Goal: Check status: Check status

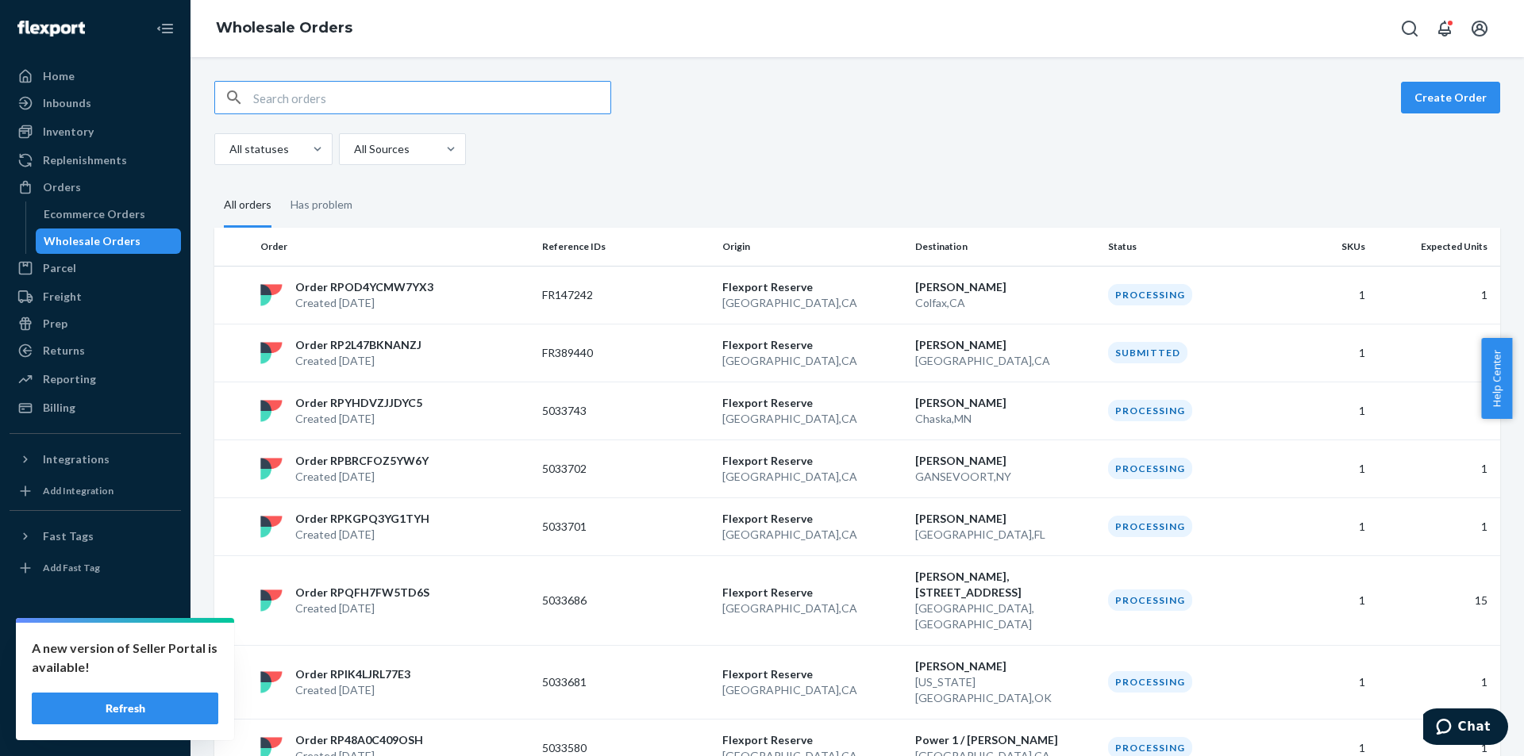
click at [71, 138] on div "Inventory" at bounding box center [68, 132] width 51 height 16
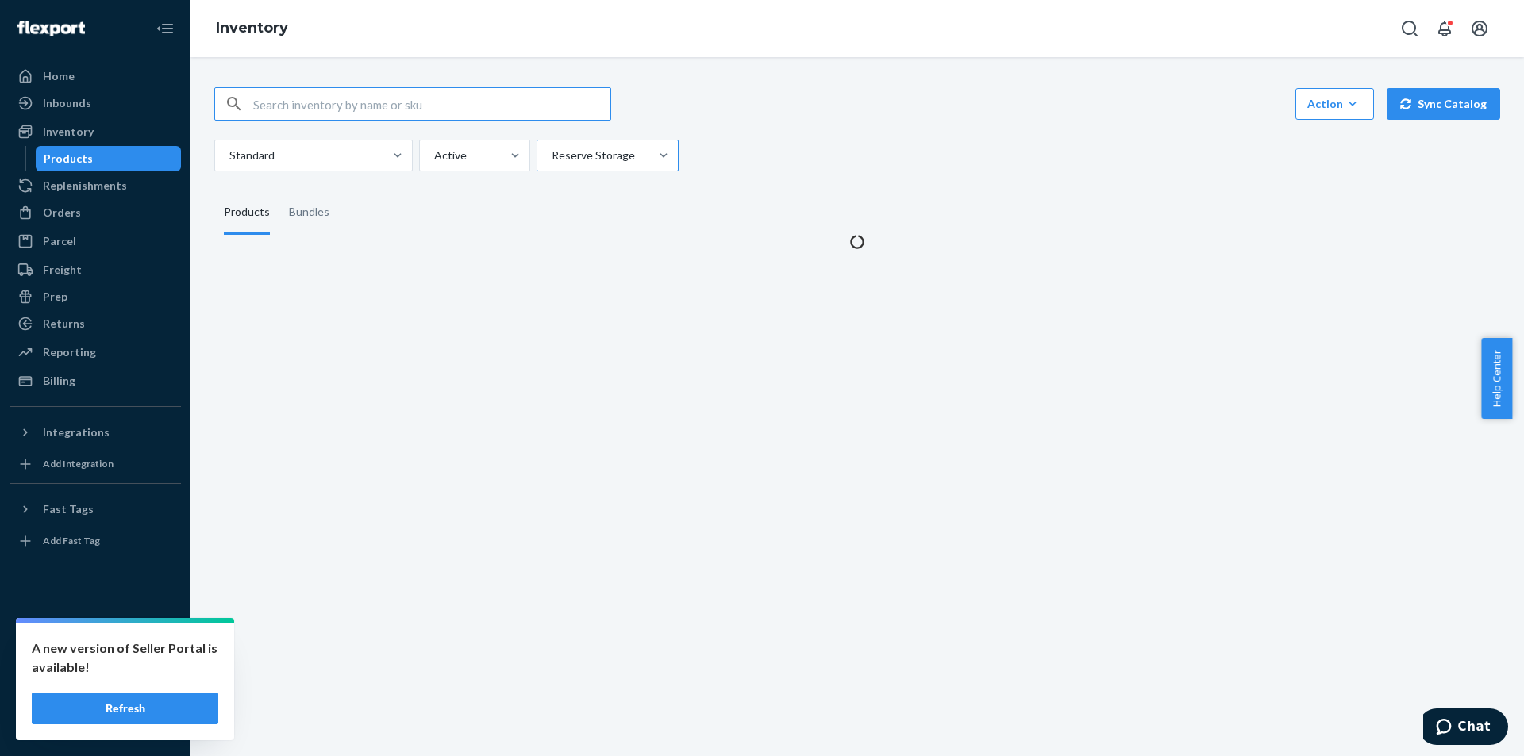
click at [617, 169] on div "Reserve Storage" at bounding box center [593, 155] width 112 height 29
click at [552, 163] on input "Reserve Storage" at bounding box center [551, 156] width 2 height 16
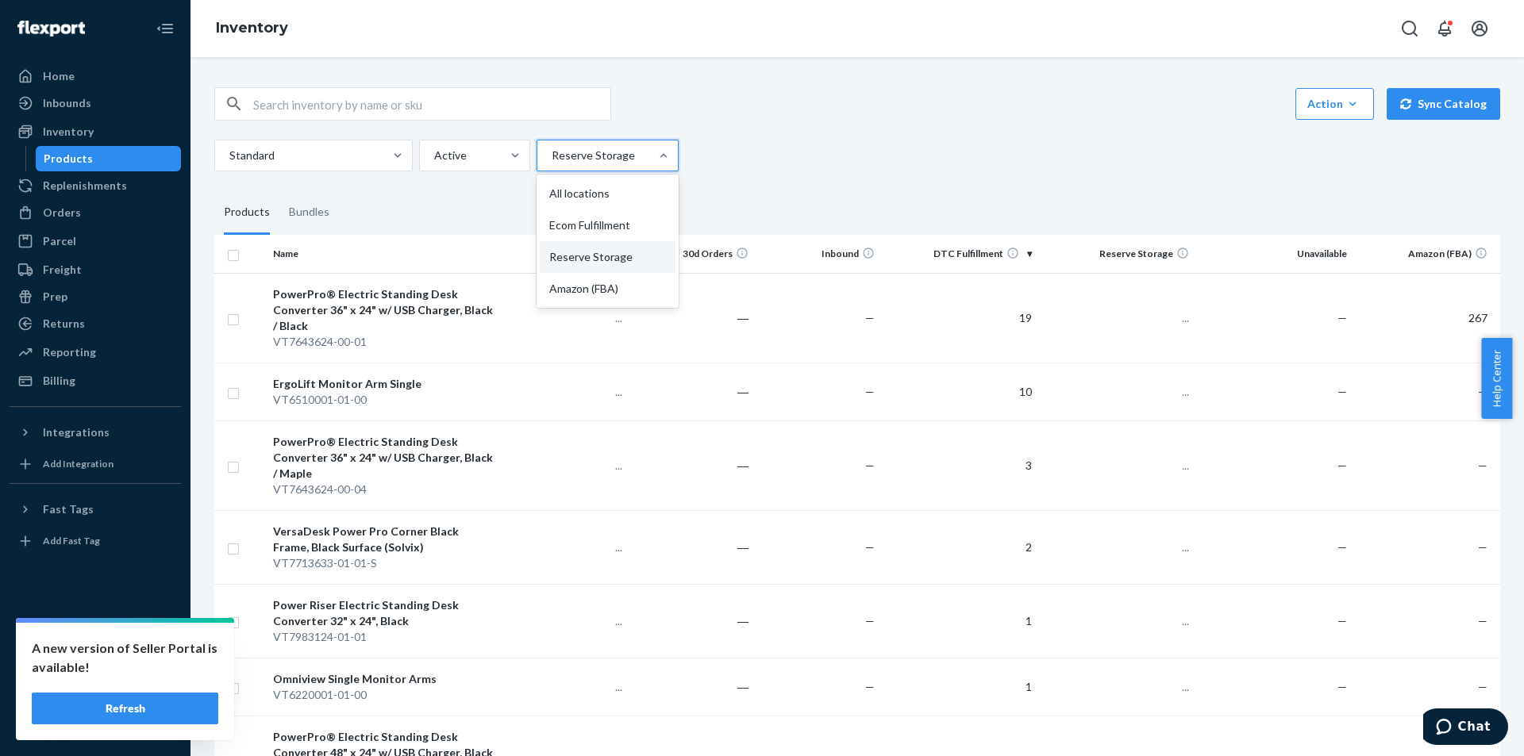
click at [746, 156] on div "Standard Active option Reserve Storage focused, 0 of 4. 4 results available. Us…" at bounding box center [851, 156] width 1274 height 32
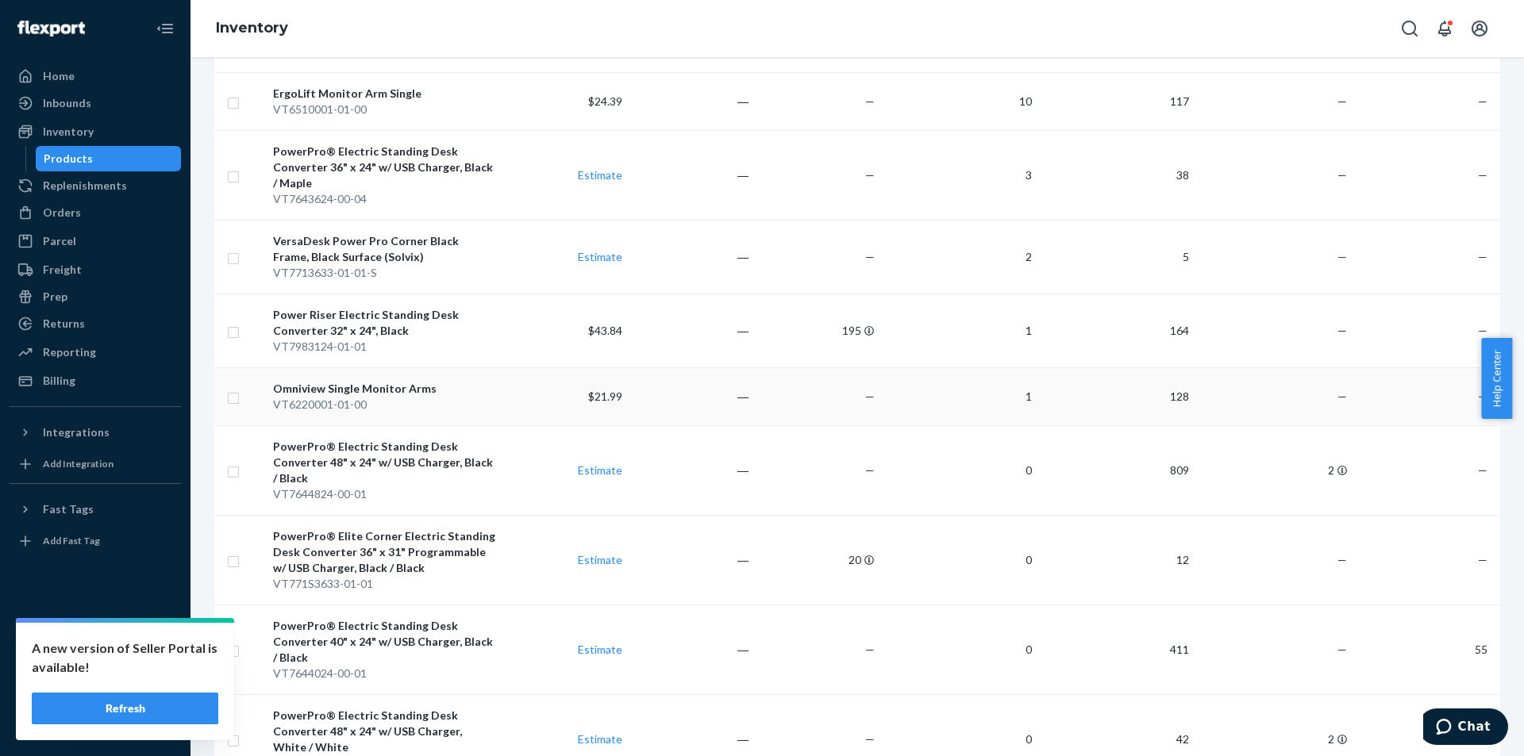
scroll to position [317, 0]
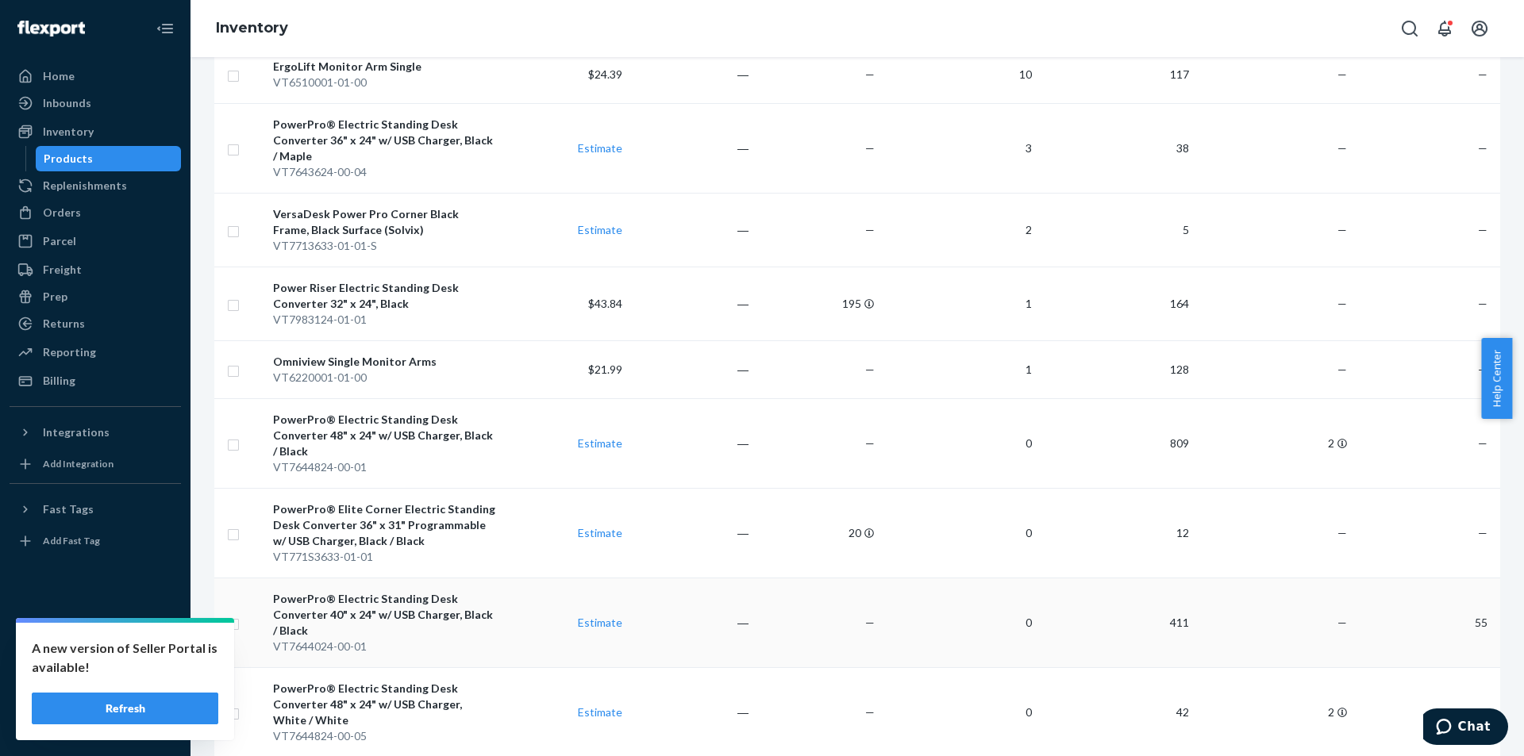
click at [814, 613] on td "—" at bounding box center [818, 623] width 126 height 90
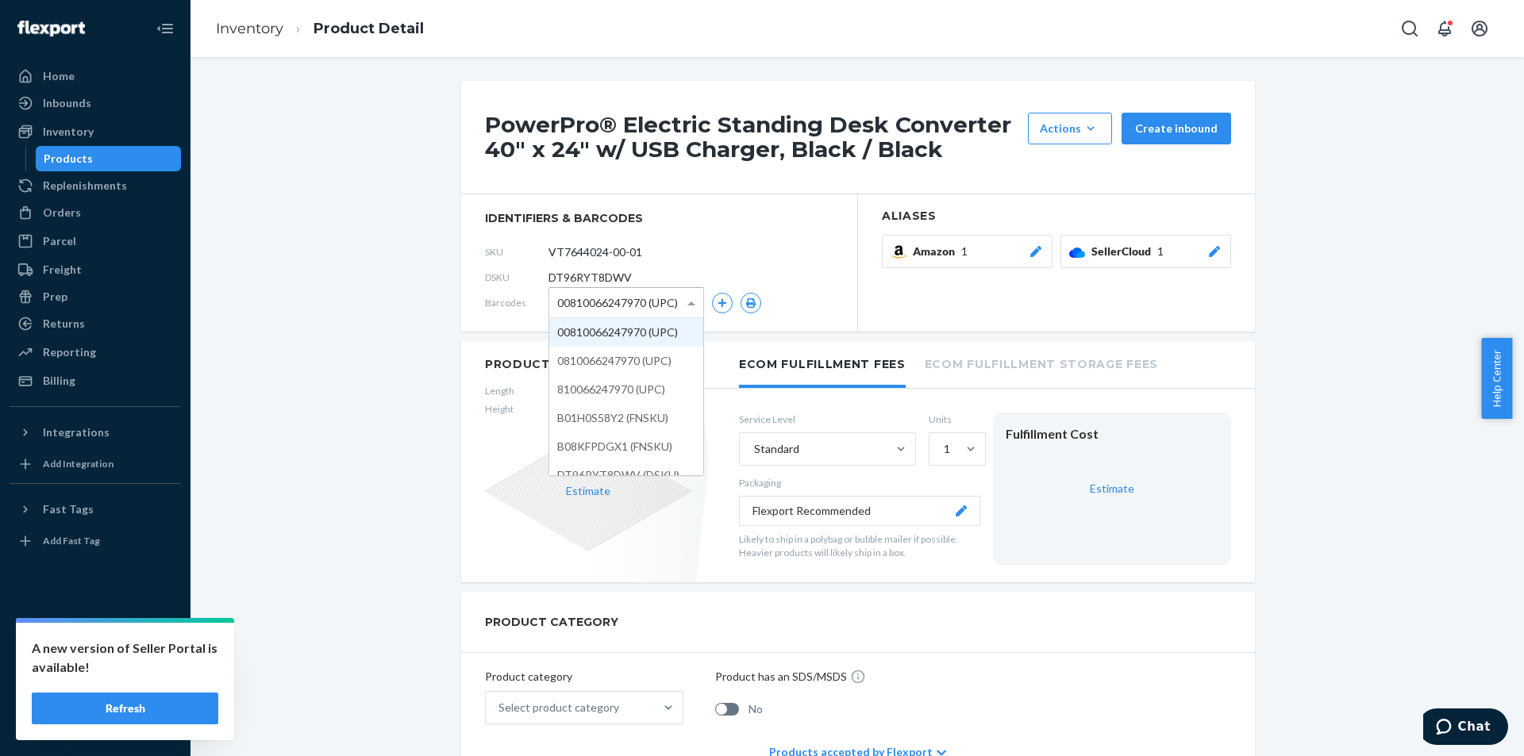
click at [652, 307] on span "00810066247970 (UPC)" at bounding box center [617, 303] width 121 height 27
click at [969, 263] on button "Amazon 1" at bounding box center [967, 251] width 171 height 33
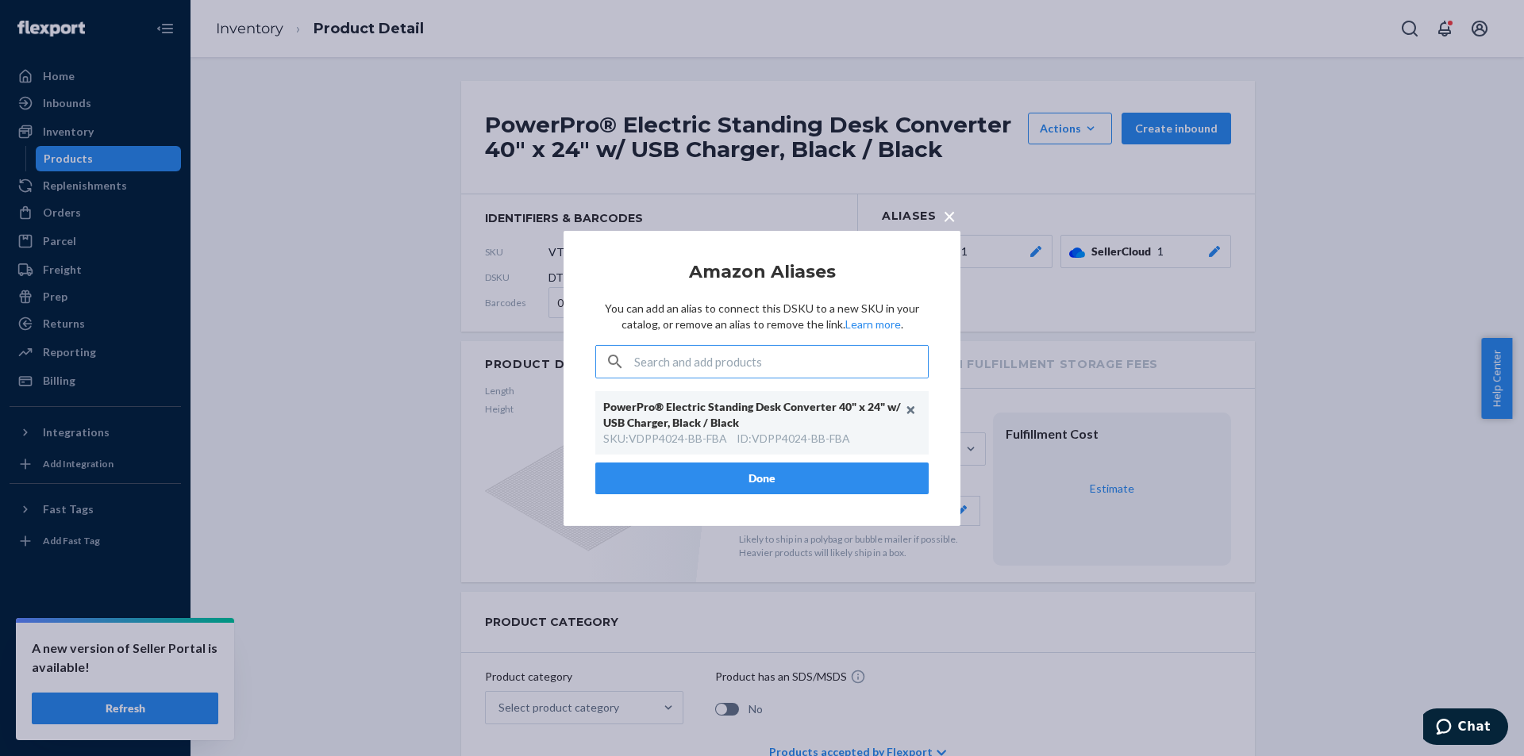
click at [846, 416] on div "PowerPro® Electric Standing Desk Converter 40" x 24" w/ USB Charger, Black / Bl…" at bounding box center [754, 415] width 302 height 32
click at [845, 363] on input "text" at bounding box center [781, 362] width 294 height 32
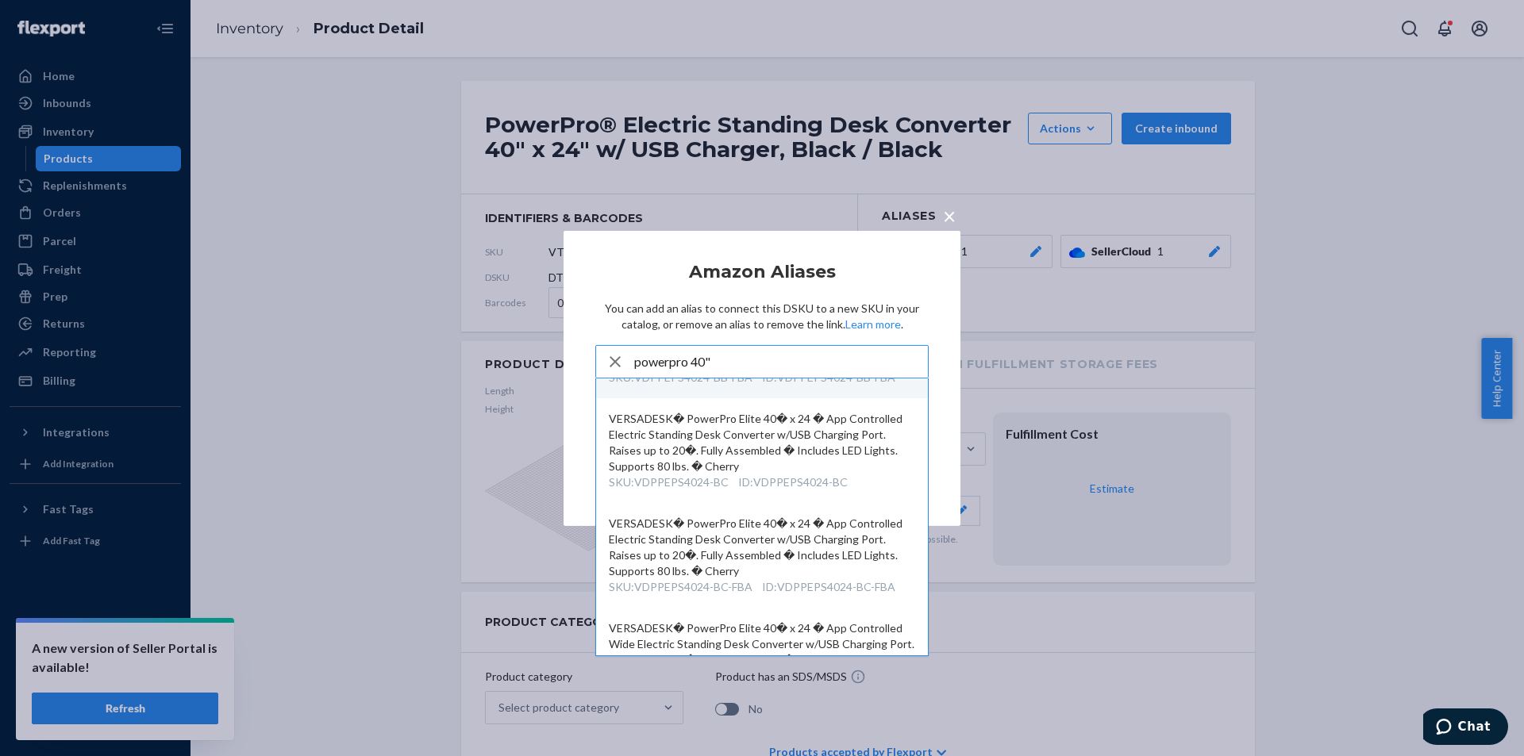
scroll to position [787, 0]
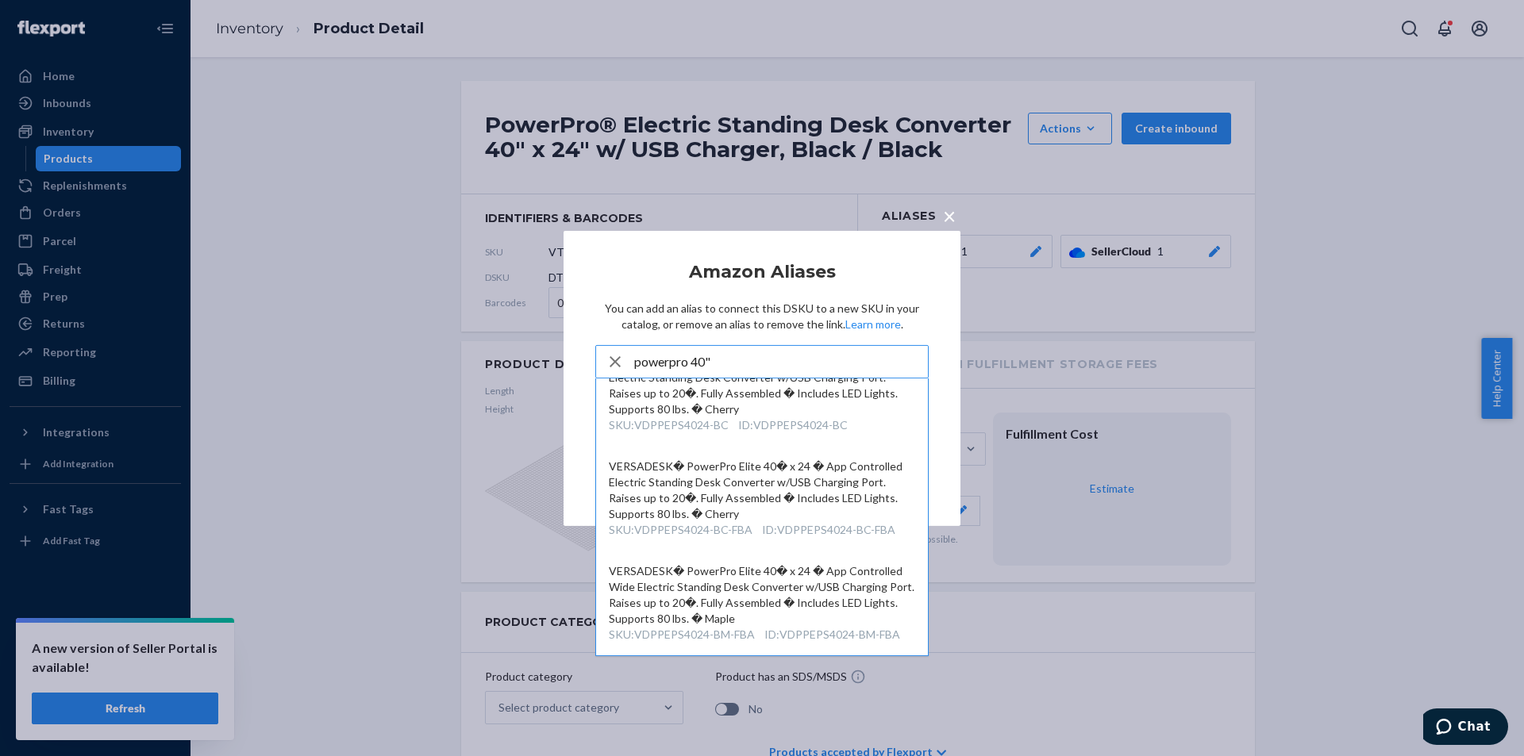
type input "powerpro 40""
click at [618, 363] on icon "button" at bounding box center [615, 362] width 19 height 32
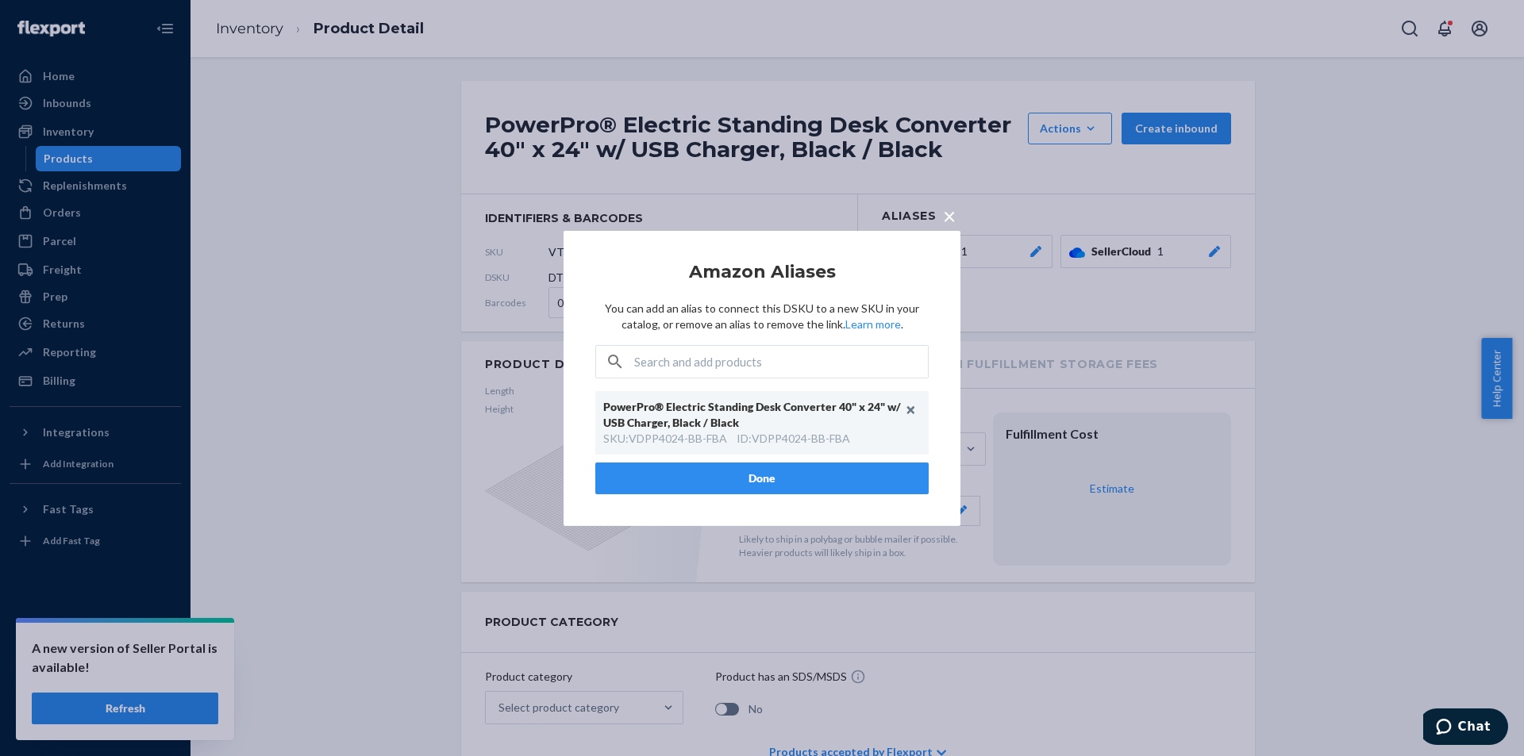
click at [948, 208] on span "×" at bounding box center [949, 215] width 13 height 27
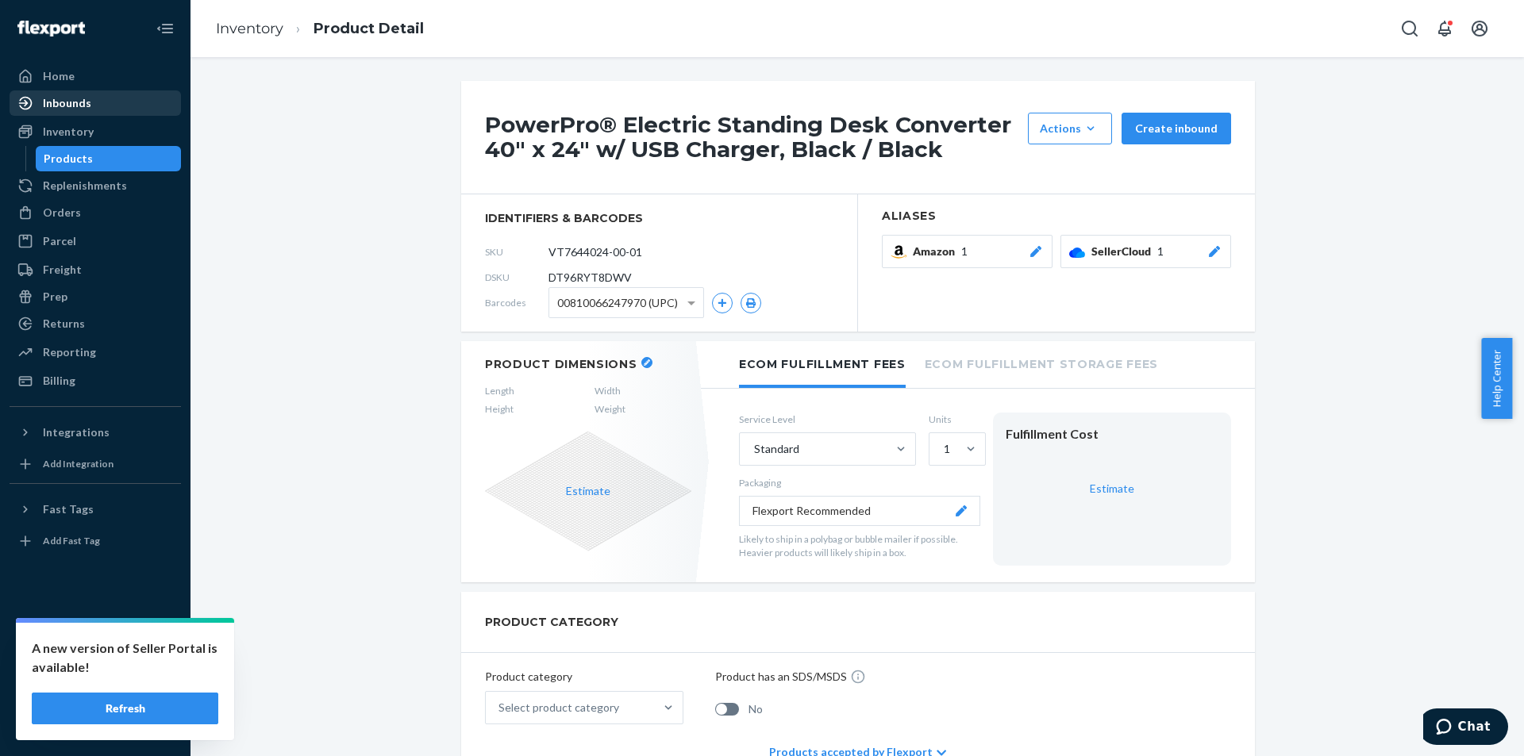
click at [94, 110] on div "Inbounds" at bounding box center [95, 103] width 168 height 22
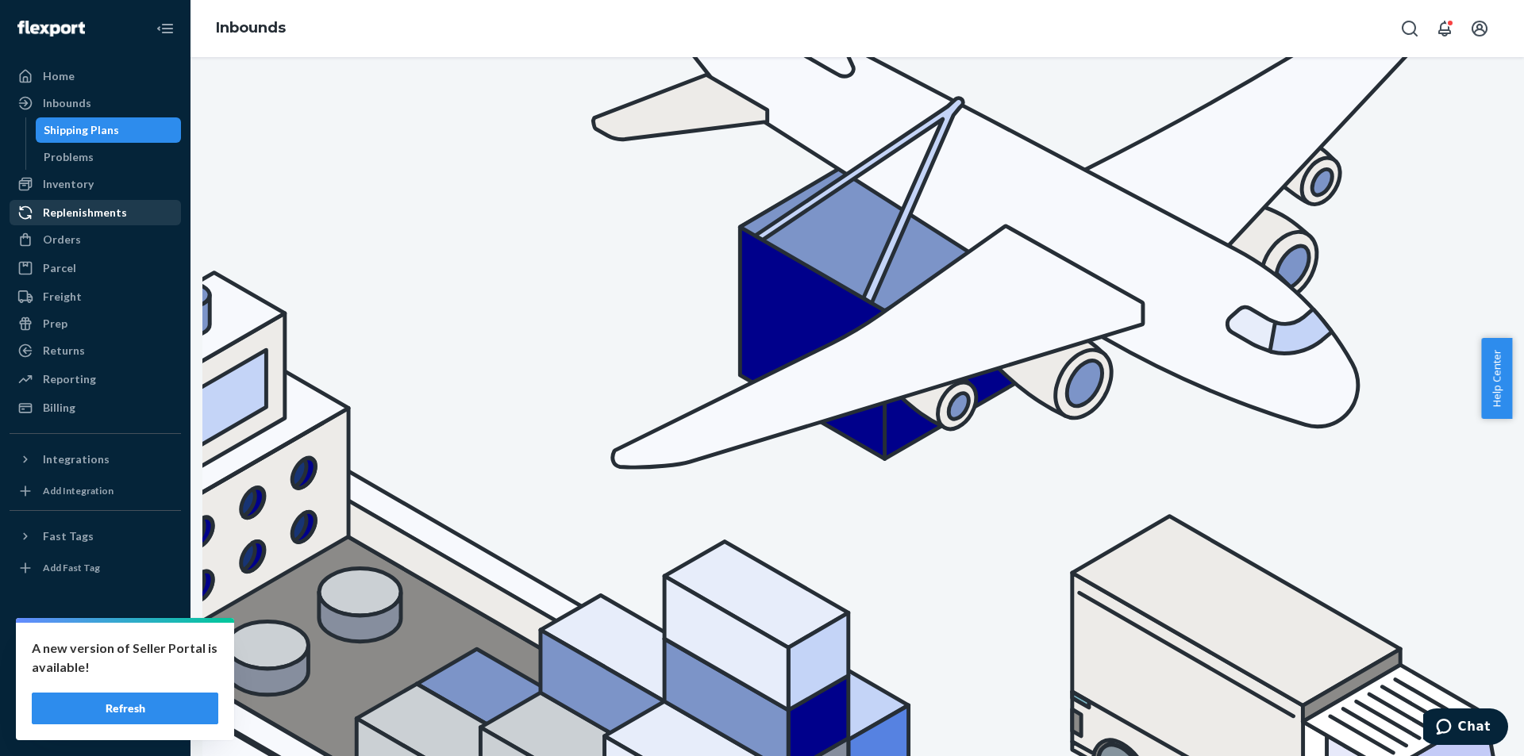
click at [129, 223] on div "Replenishments" at bounding box center [95, 213] width 168 height 22
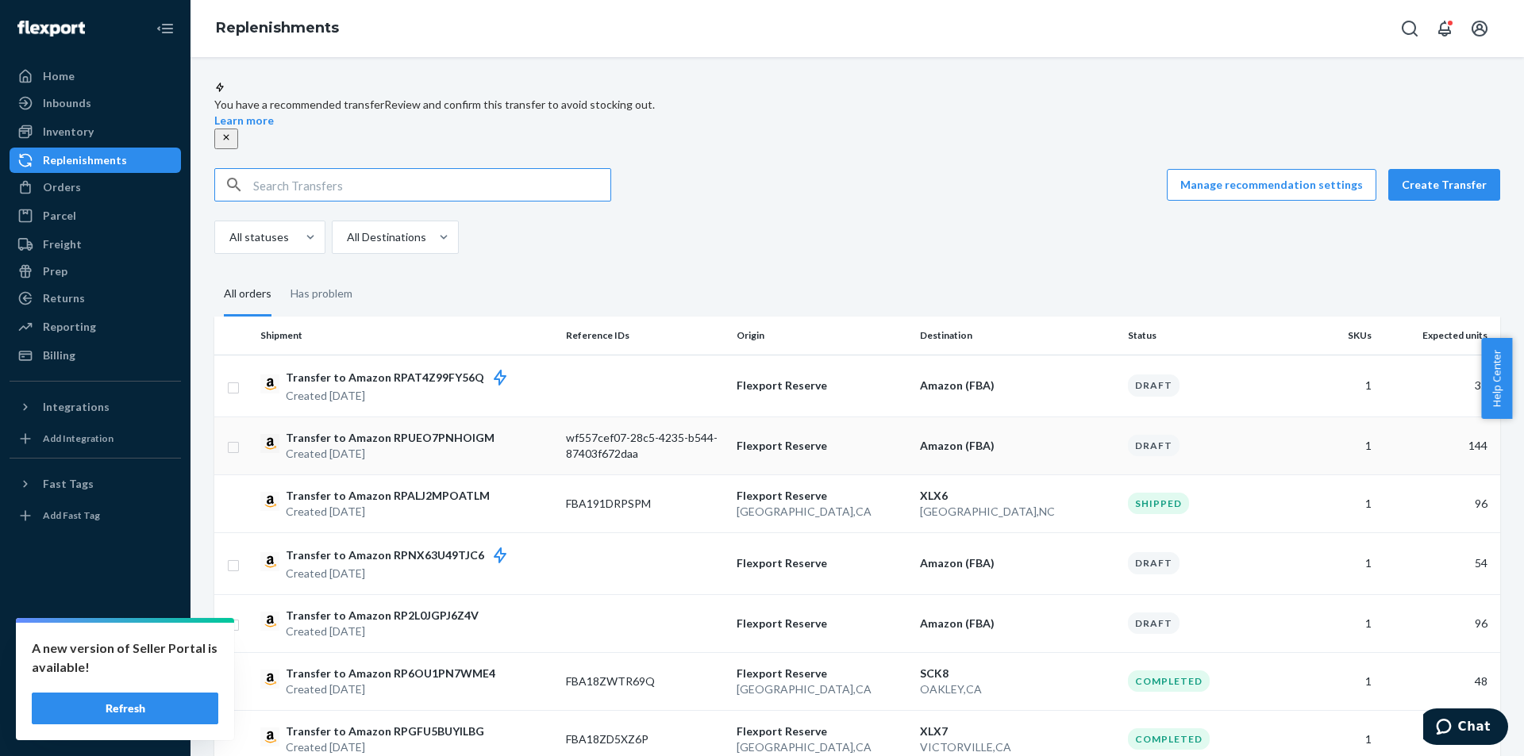
click at [529, 444] on div "Transfer to Amazon RPUEO7PNHOIGM Created Sep 22, 2025" at bounding box center [406, 446] width 293 height 32
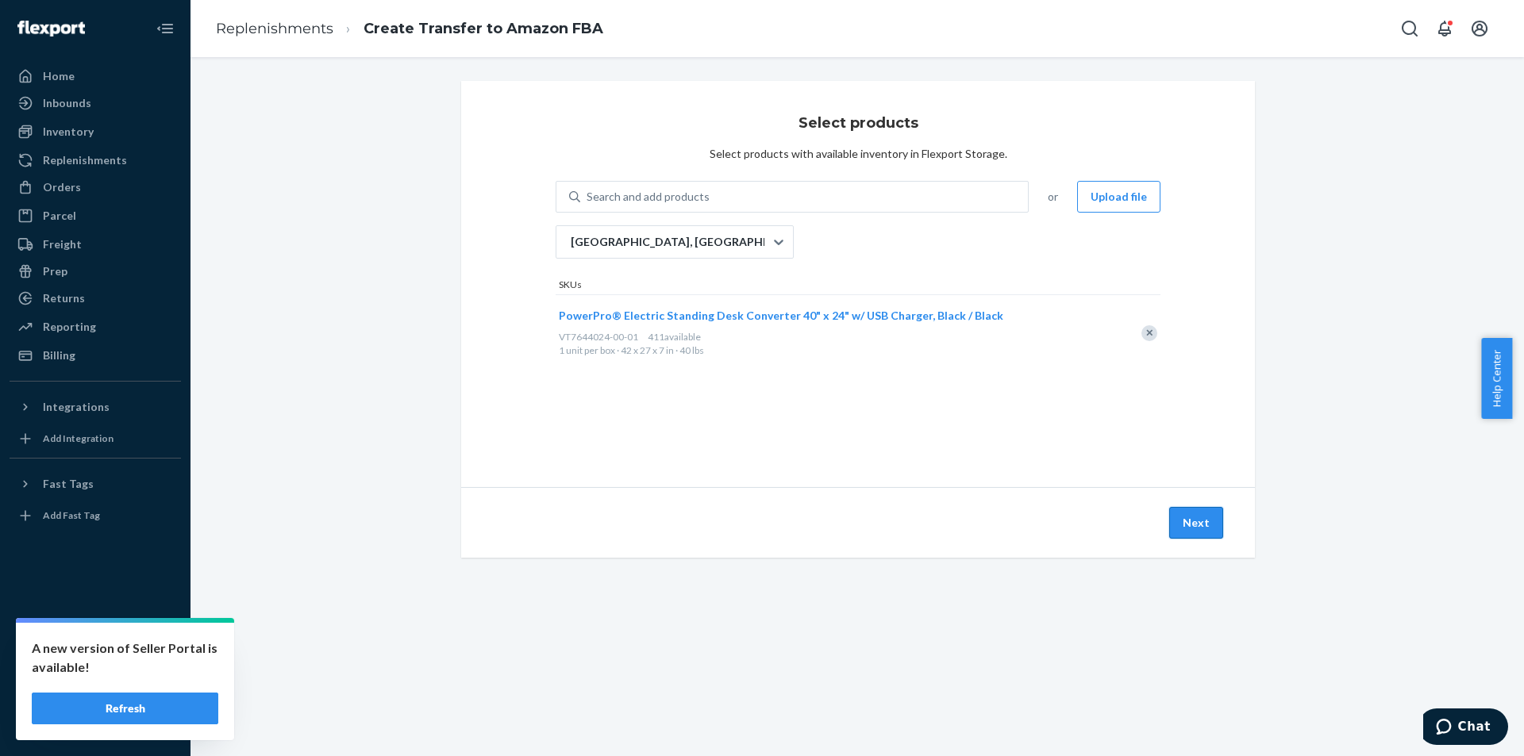
click at [1191, 525] on button "Next" at bounding box center [1196, 523] width 54 height 32
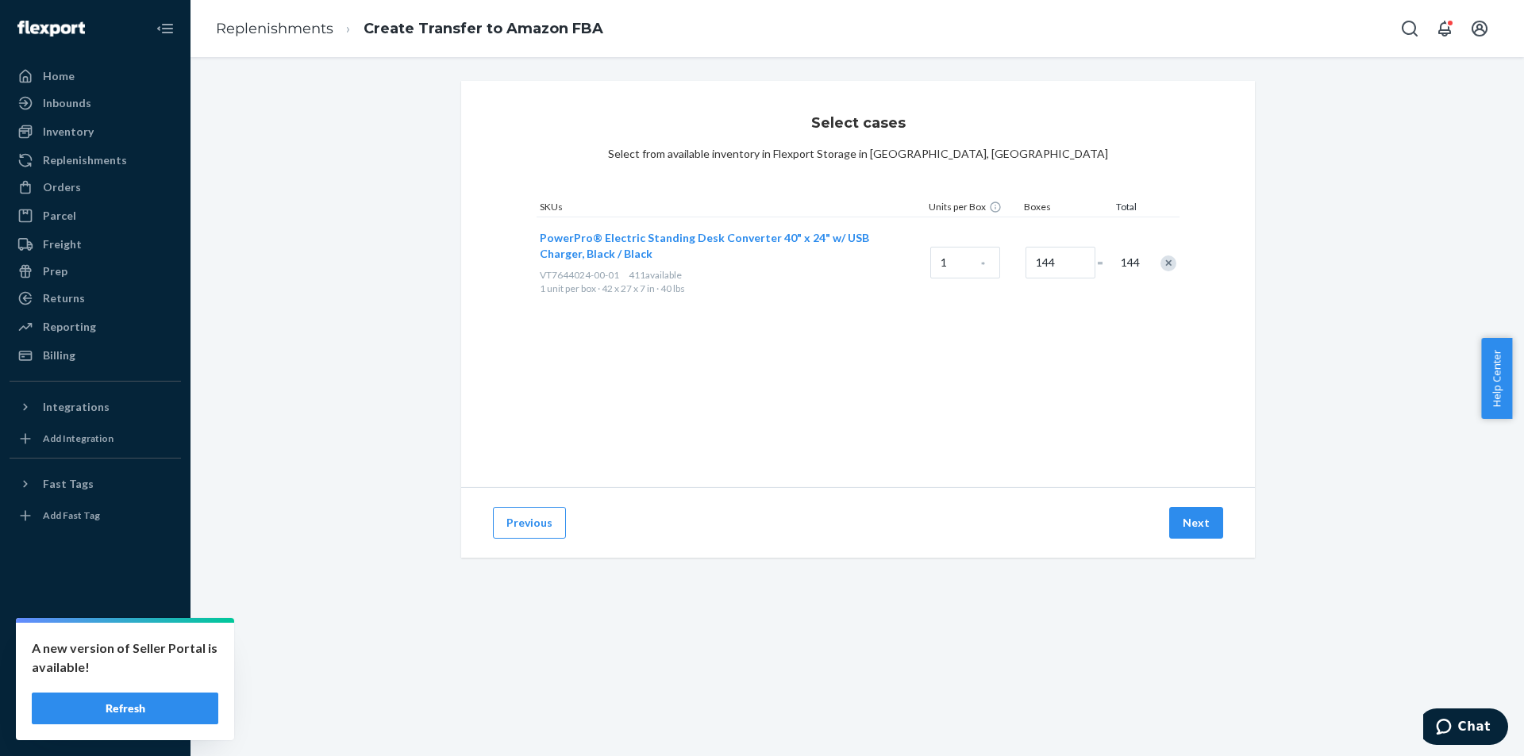
click at [1191, 525] on button "Next" at bounding box center [1196, 523] width 54 height 32
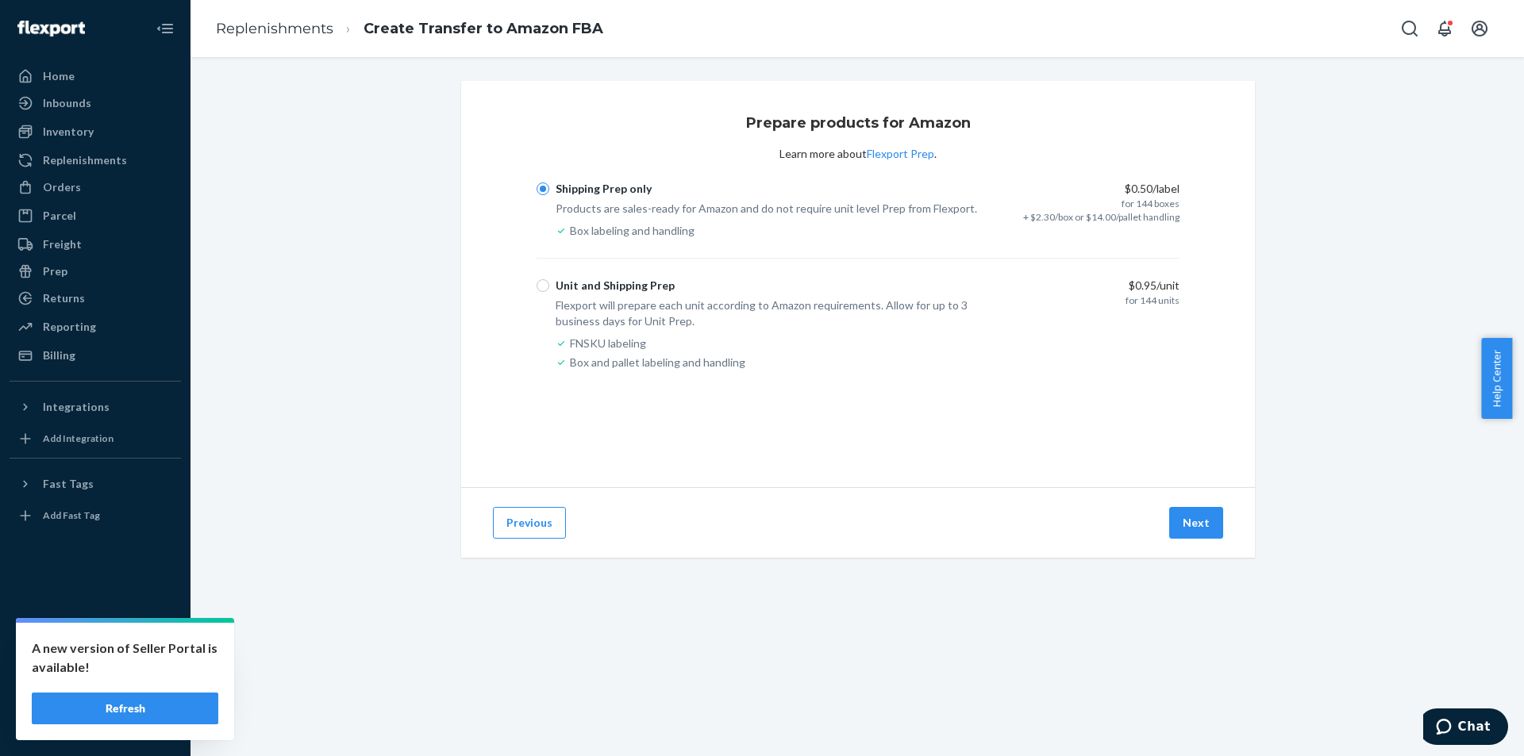
click at [603, 294] on div "Unit and Shipping Prep Flexport will prepare each unit according to Amazon requ…" at bounding box center [769, 324] width 464 height 93
click at [613, 285] on div "Unit and Shipping Prep" at bounding box center [615, 286] width 119 height 16
click at [549, 285] on input "Unit and Shipping Prep" at bounding box center [543, 285] width 13 height 13
radio input "true"
click at [1196, 517] on button "Next" at bounding box center [1196, 523] width 54 height 32
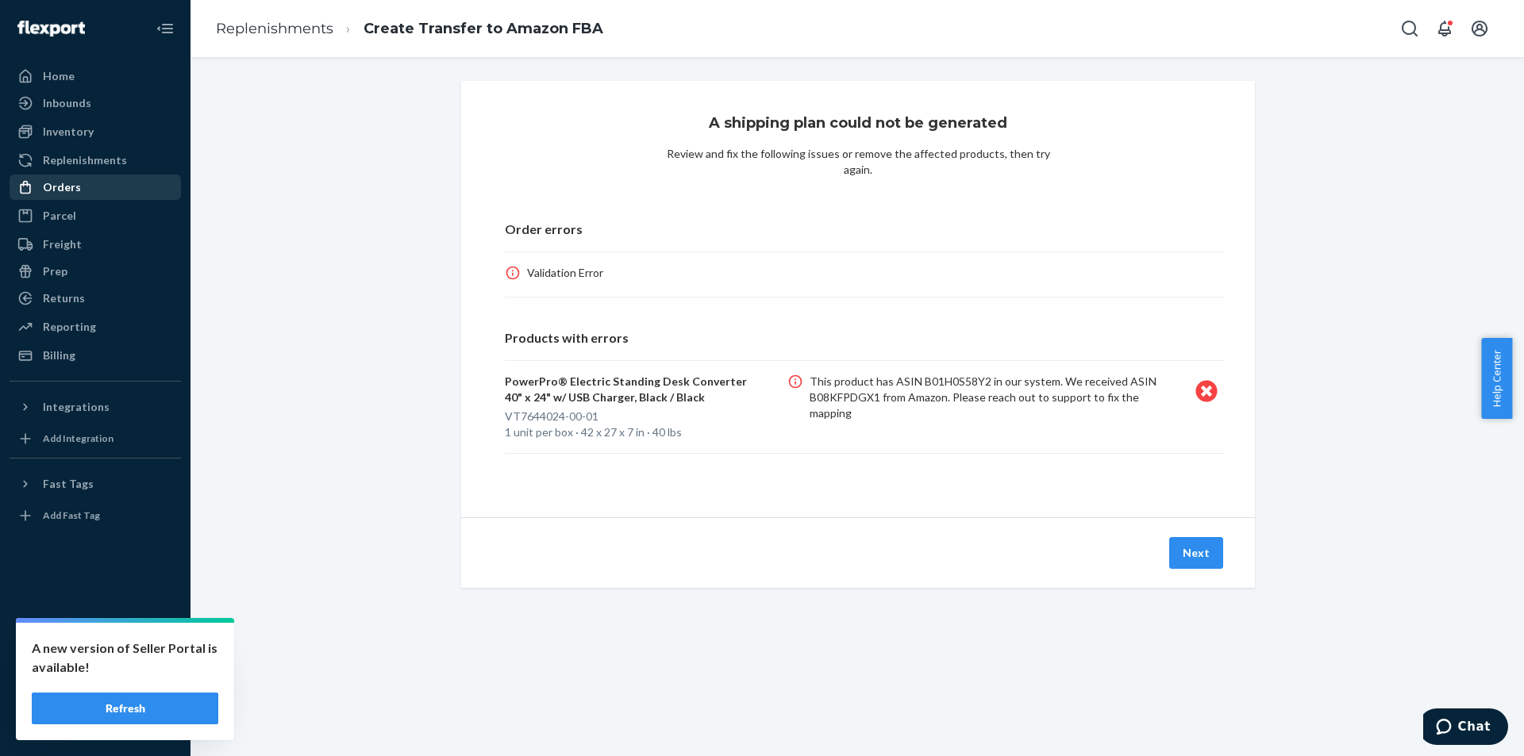
click at [122, 181] on div "Orders" at bounding box center [95, 187] width 168 height 22
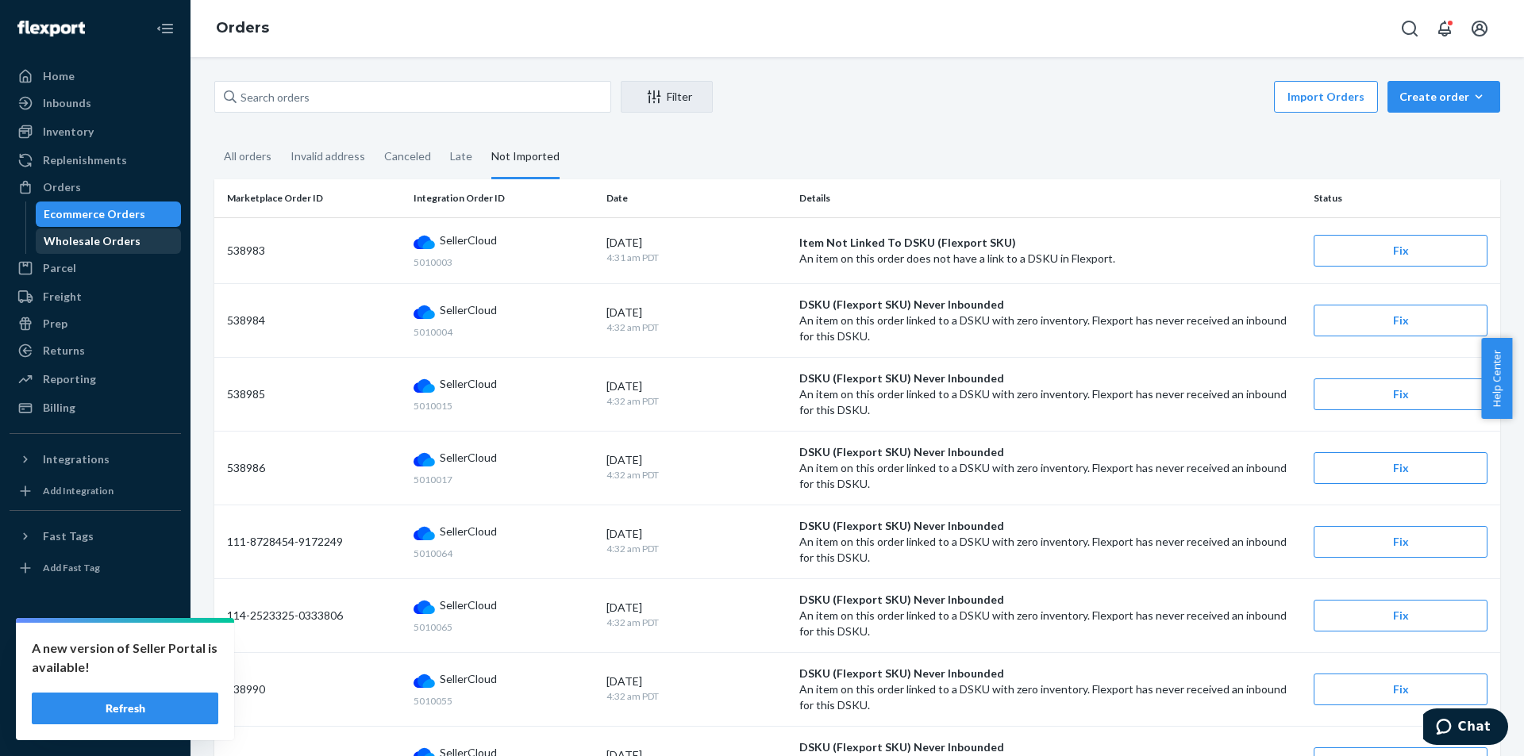
click at [140, 246] on div "Wholesale Orders" at bounding box center [108, 241] width 143 height 22
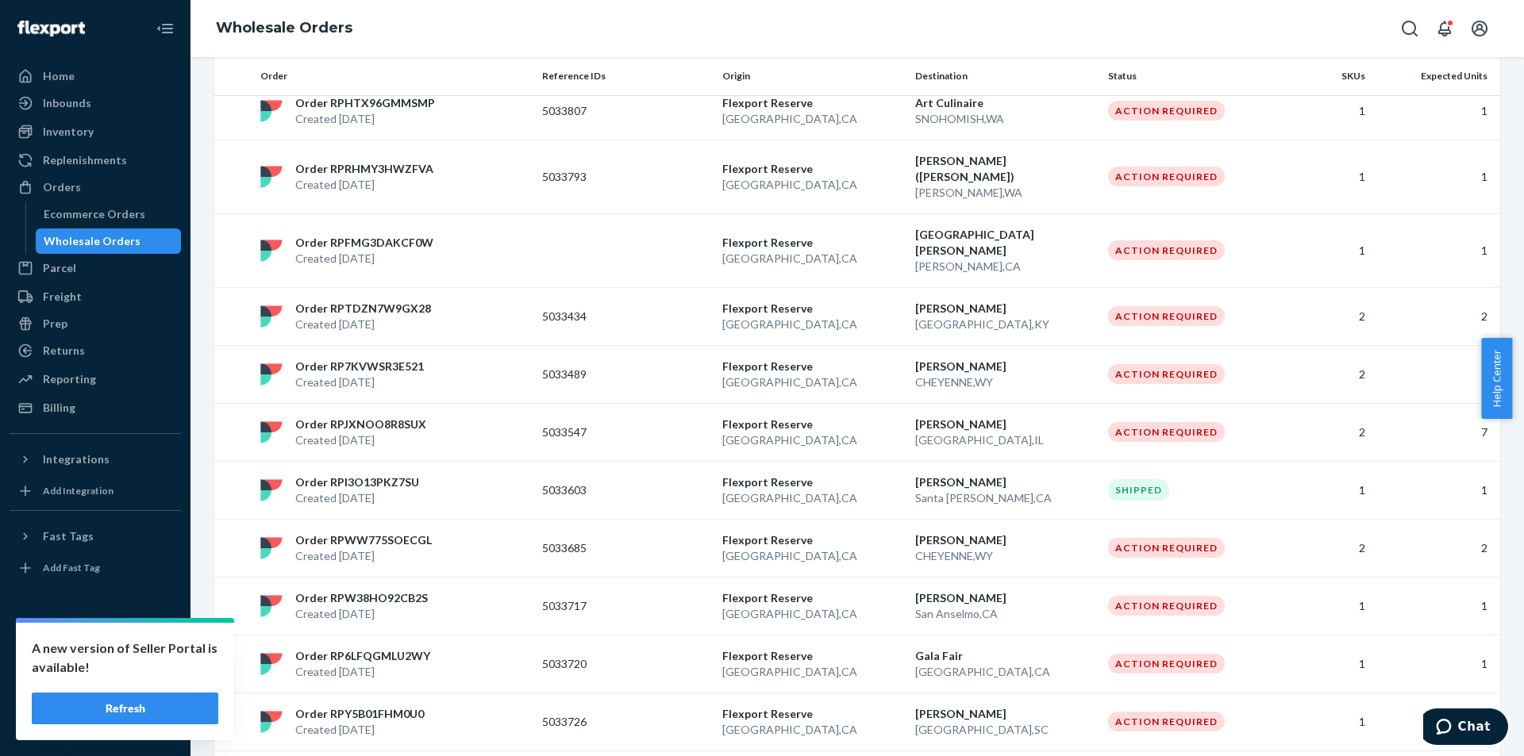
scroll to position [663, 0]
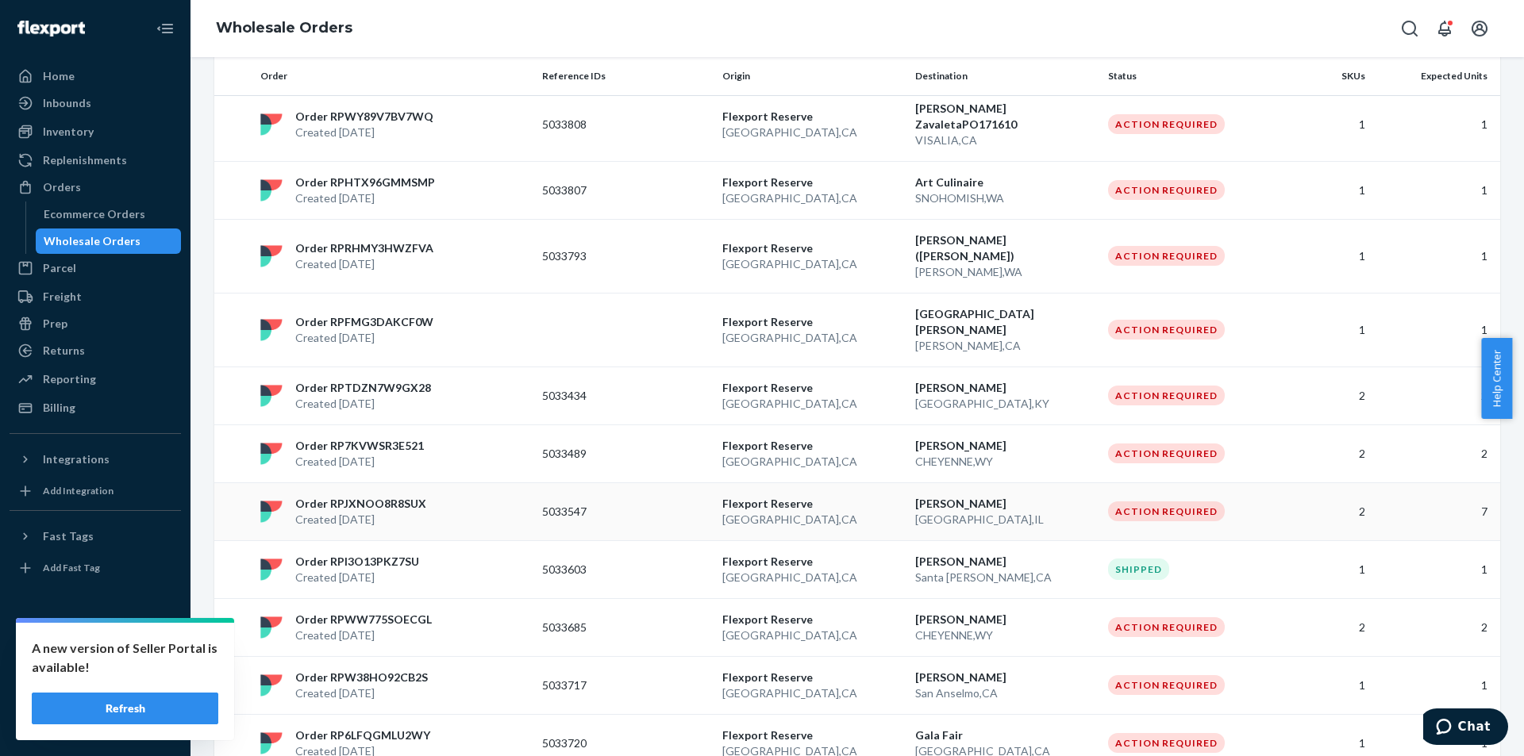
click at [1020, 483] on td "Grace Glick Chicago , IL" at bounding box center [1005, 512] width 193 height 58
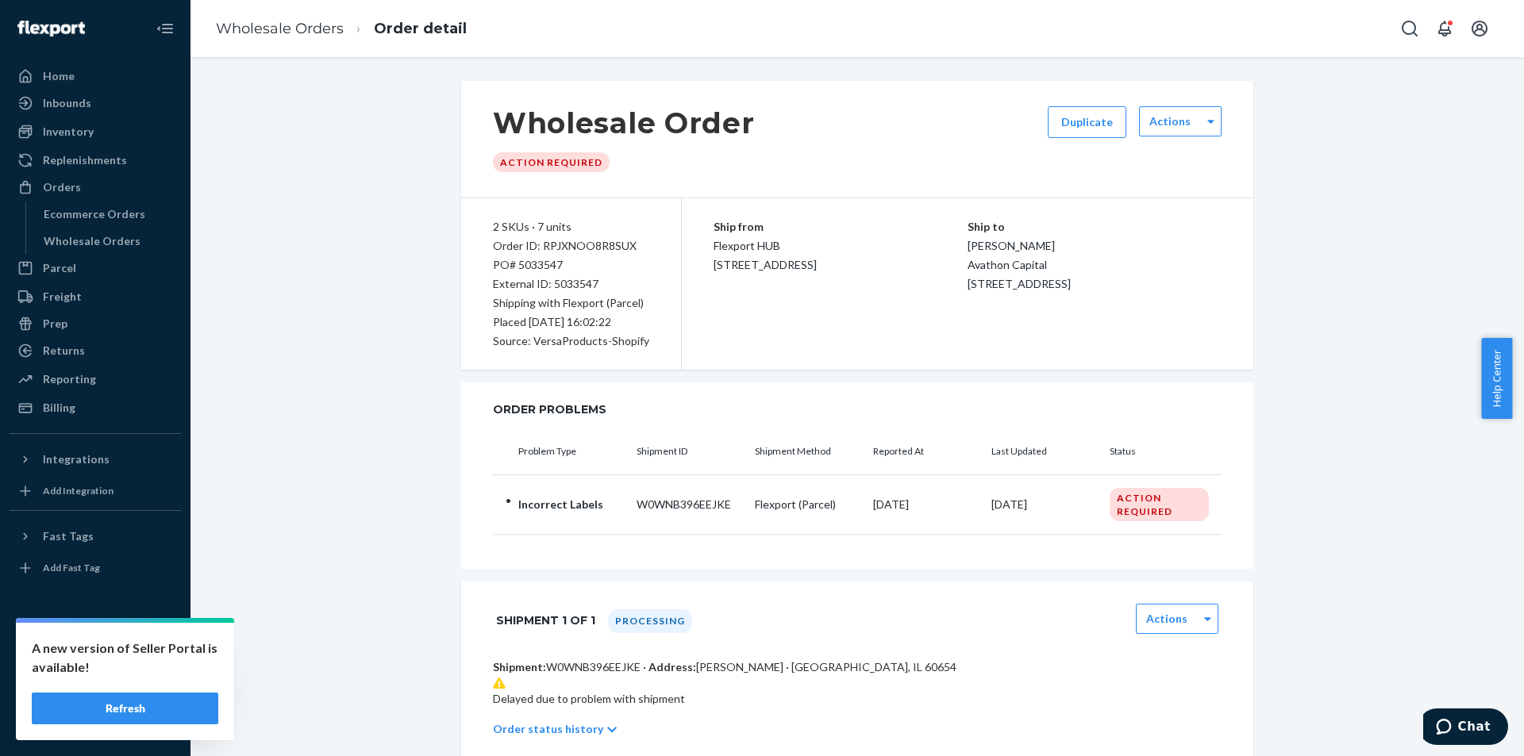
click at [145, 708] on button "Refresh" at bounding box center [125, 709] width 187 height 32
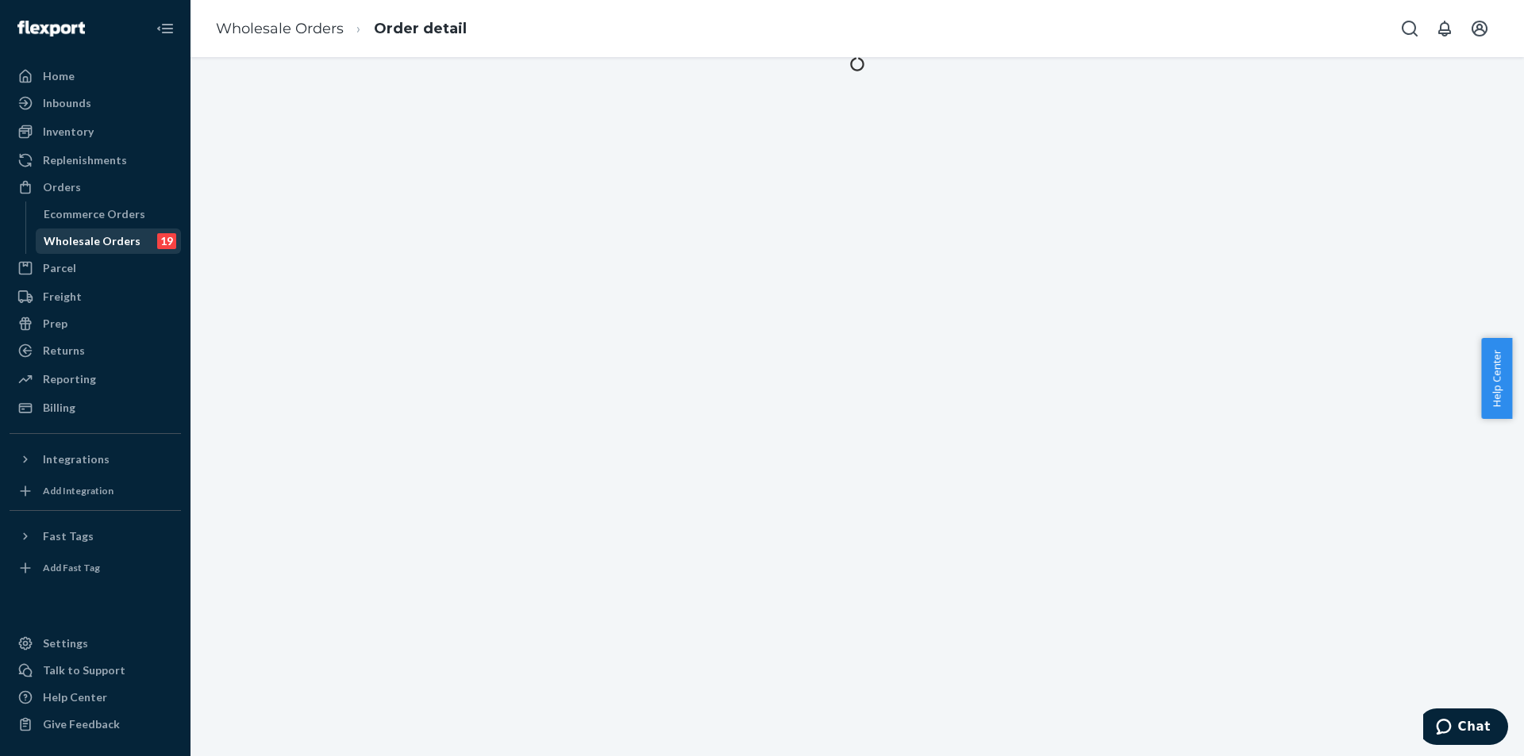
click at [109, 237] on div "Wholesale Orders" at bounding box center [92, 241] width 97 height 16
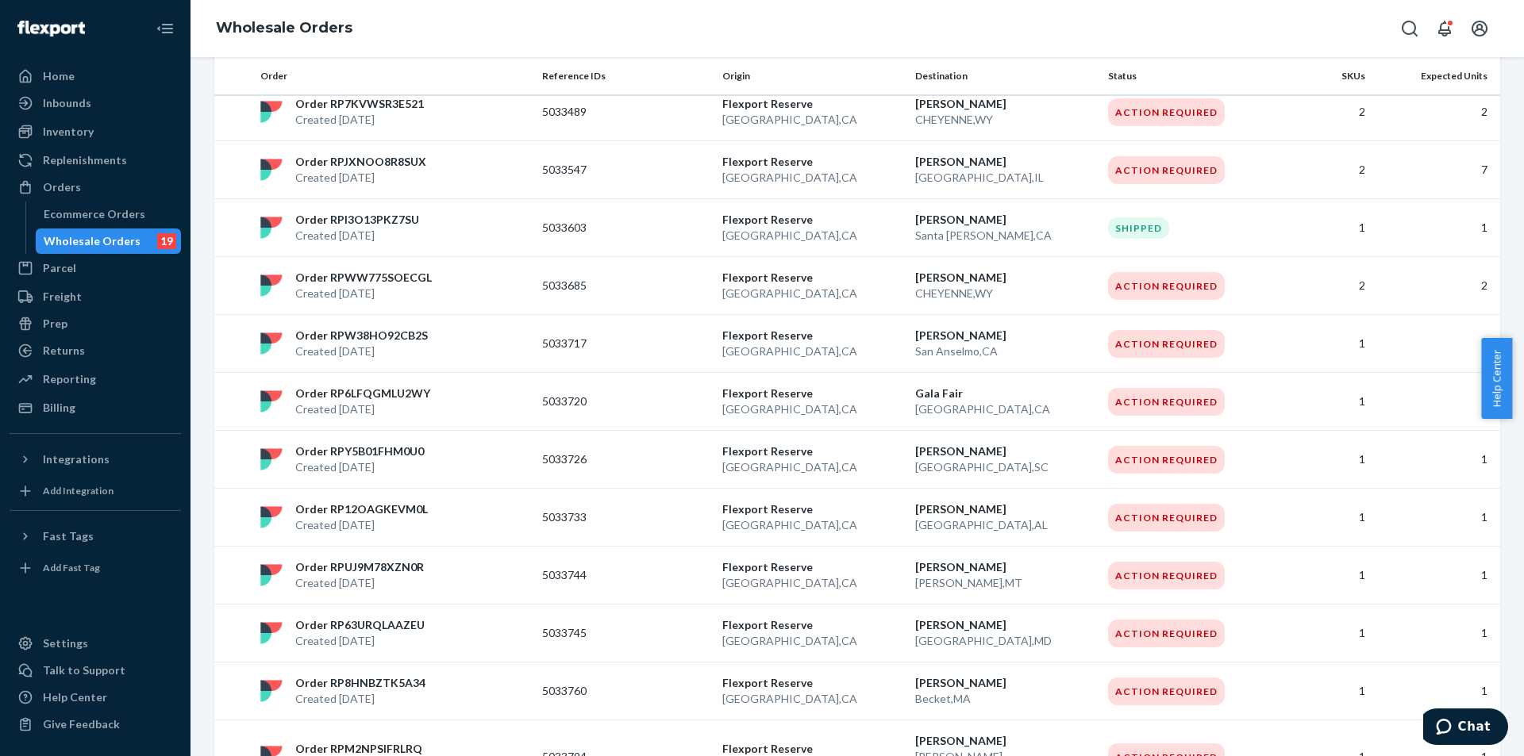
scroll to position [1062, 0]
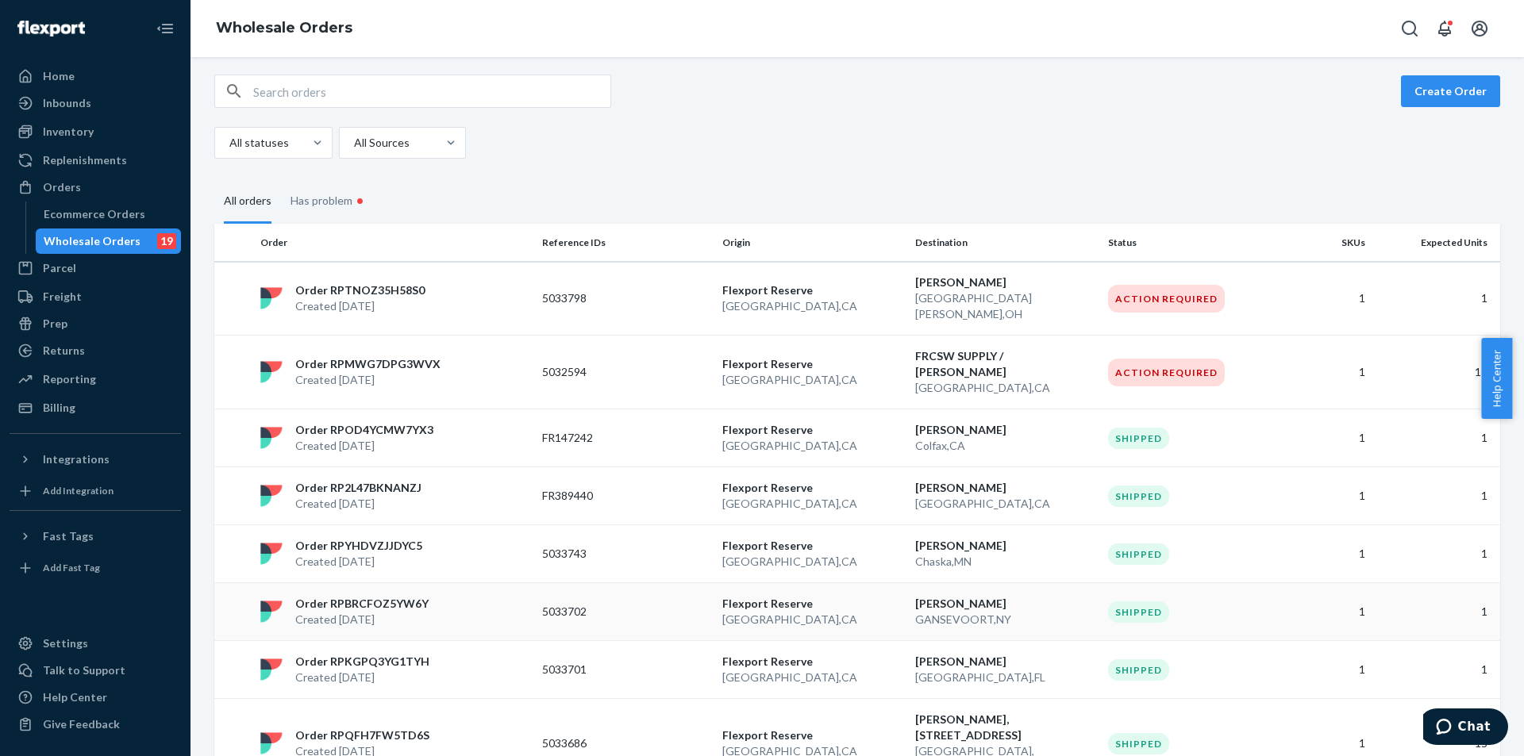
scroll to position [0, 0]
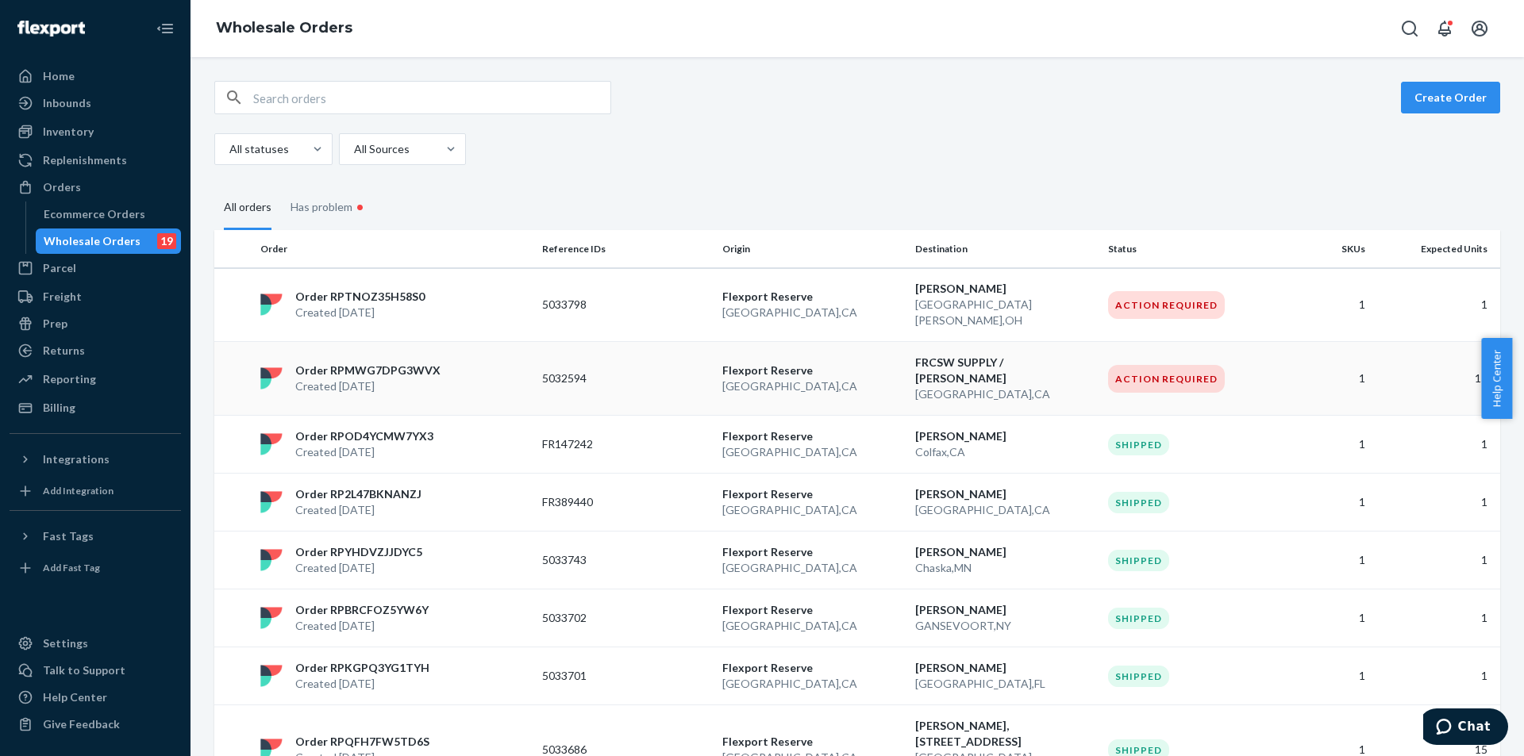
click at [1022, 387] on p "[GEOGRAPHIC_DATA] , [GEOGRAPHIC_DATA]" at bounding box center [1005, 395] width 180 height 16
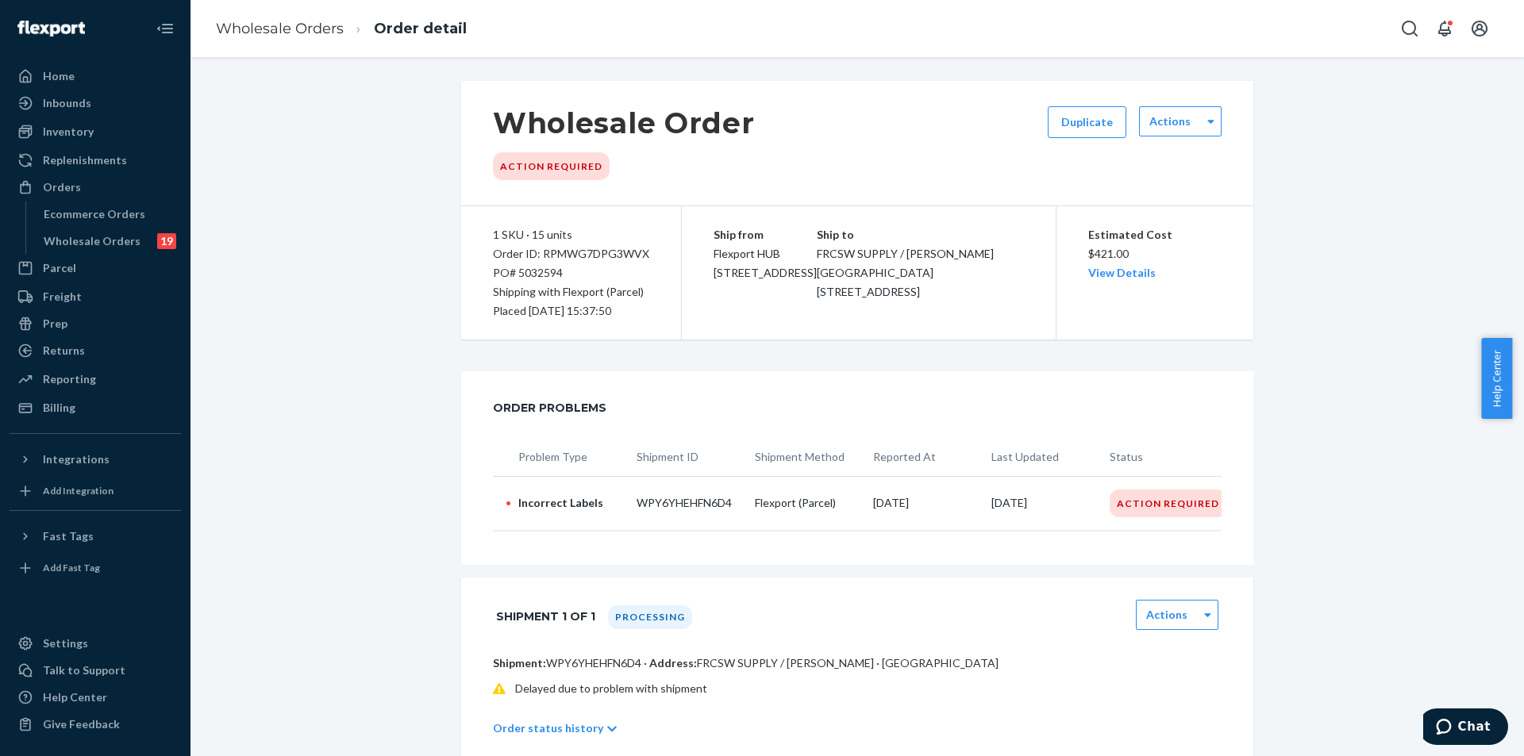
drag, startPoint x: 1119, startPoint y: 544, endPoint x: 1136, endPoint y: 553, distance: 18.8
click at [1136, 546] on div "Problem Type Shipment ID Shipment Method Reported At Last Updated Status • Inco…" at bounding box center [857, 492] width 729 height 108
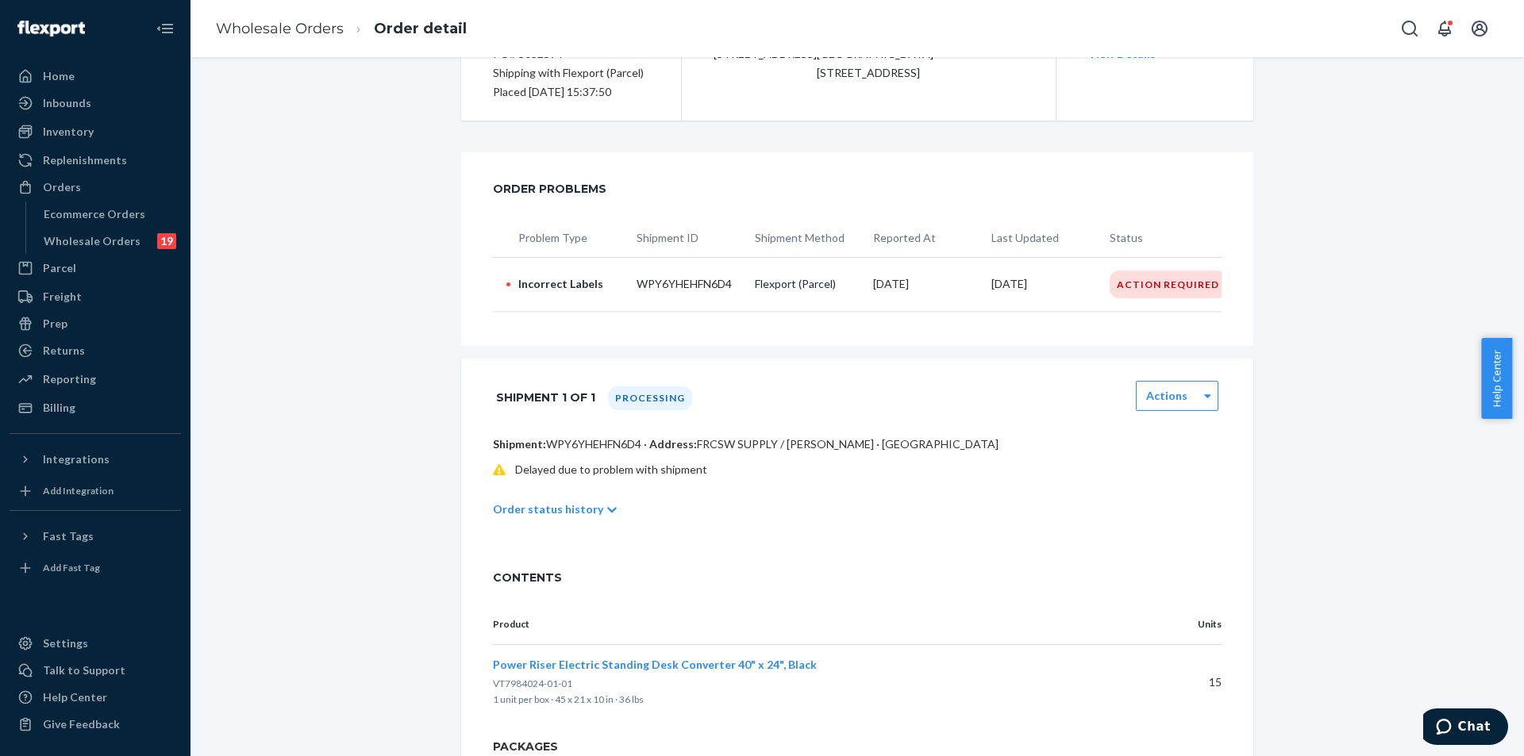
scroll to position [238, 0]
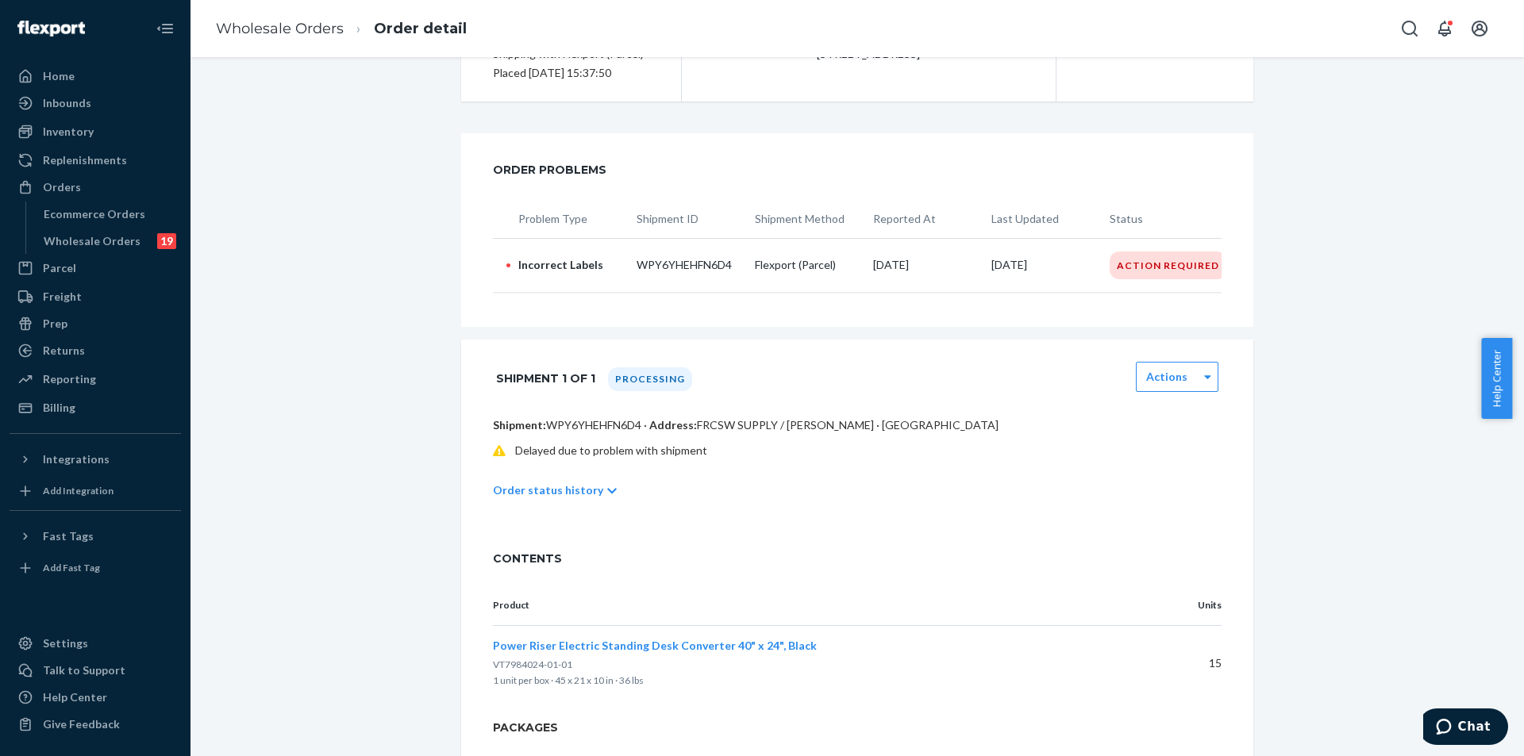
click at [548, 498] on p "Order status history" at bounding box center [548, 491] width 110 height 16
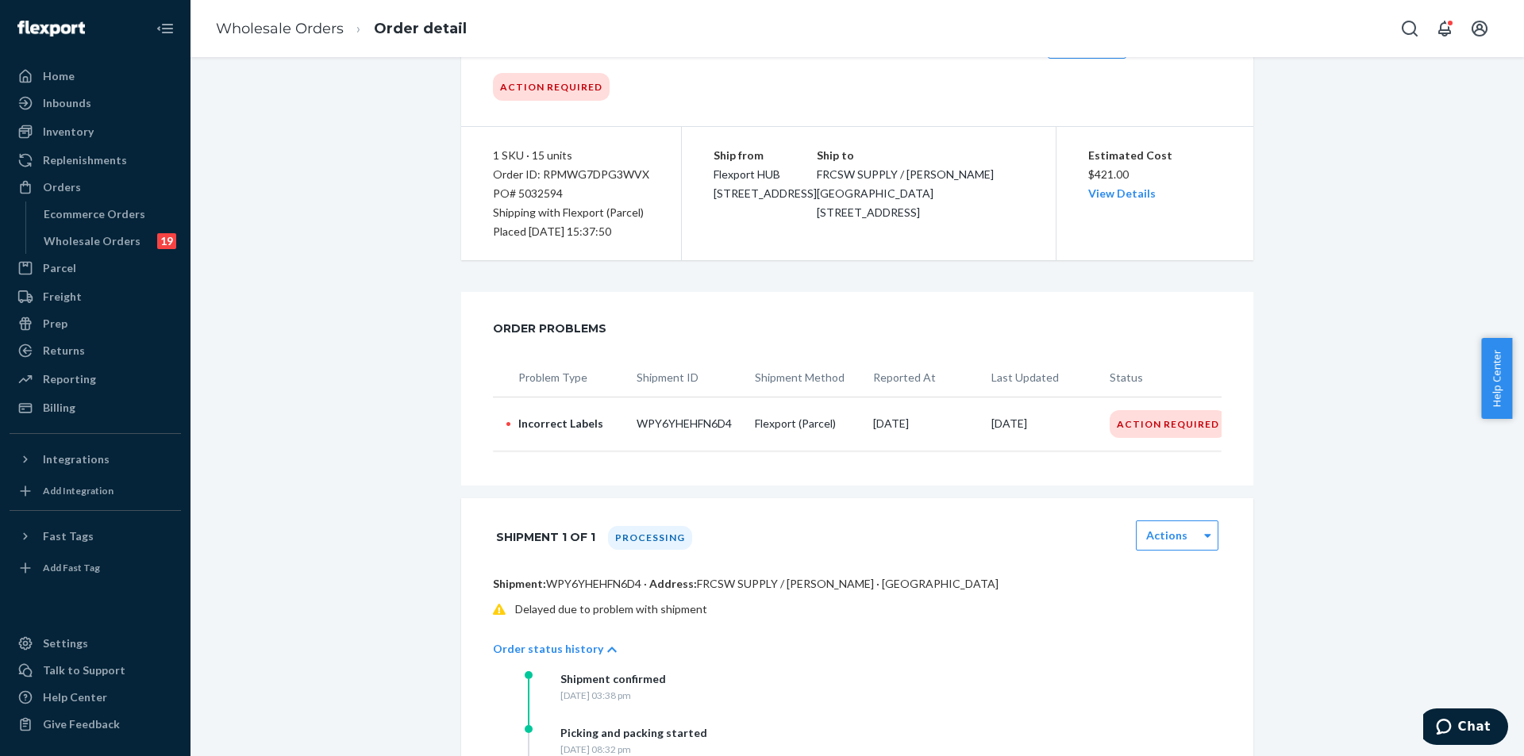
scroll to position [0, 0]
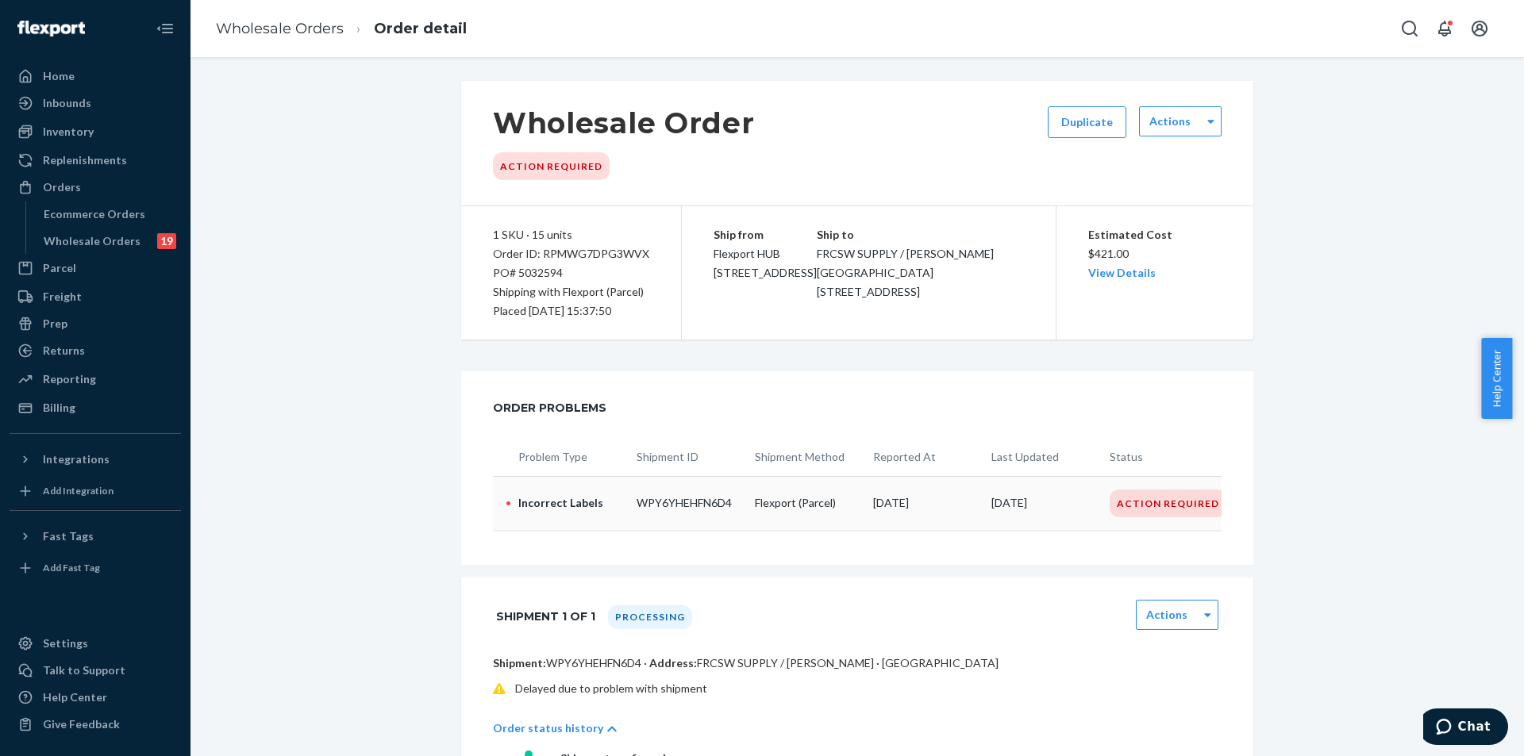
click at [1066, 514] on td "[DATE]" at bounding box center [1044, 503] width 118 height 54
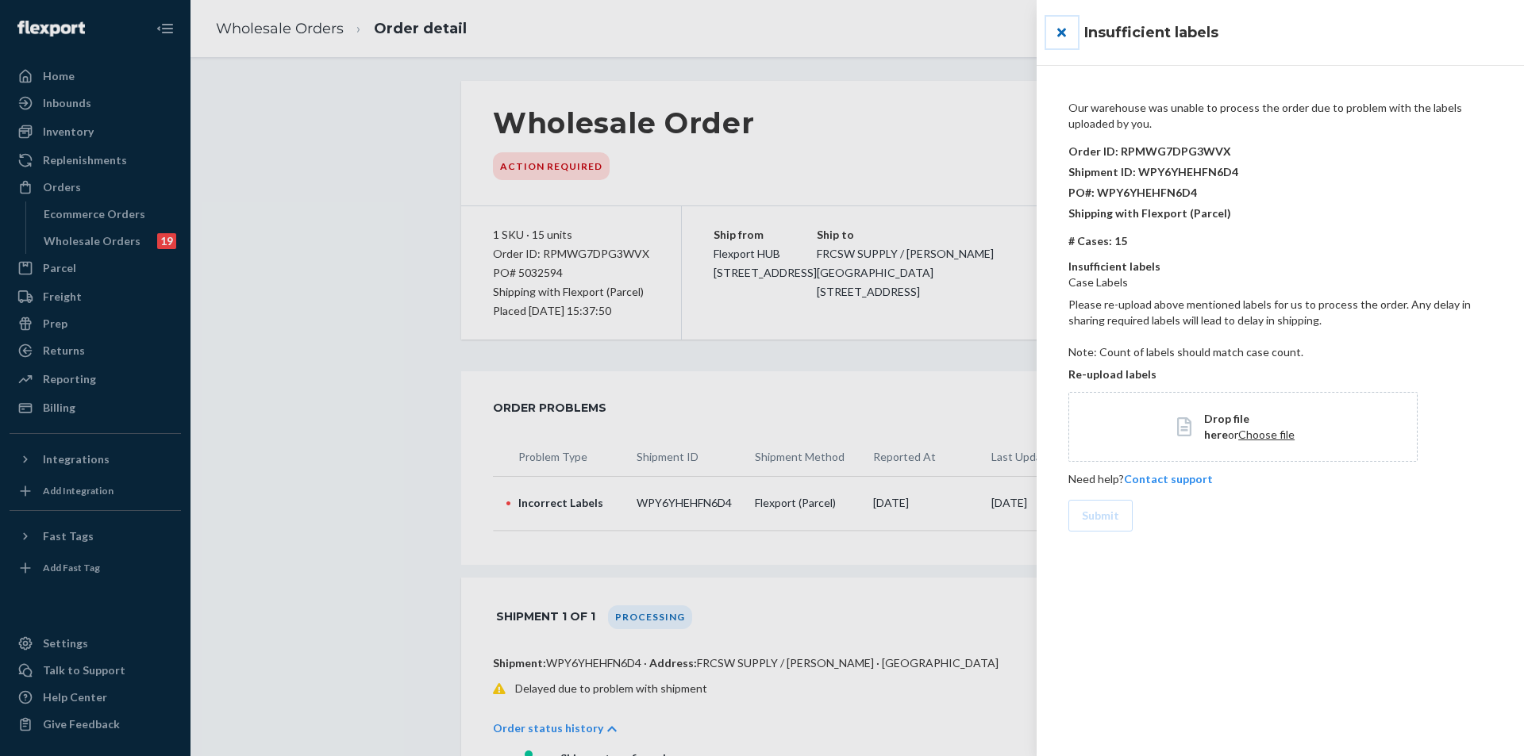
click at [1060, 26] on button "close" at bounding box center [1062, 33] width 32 height 32
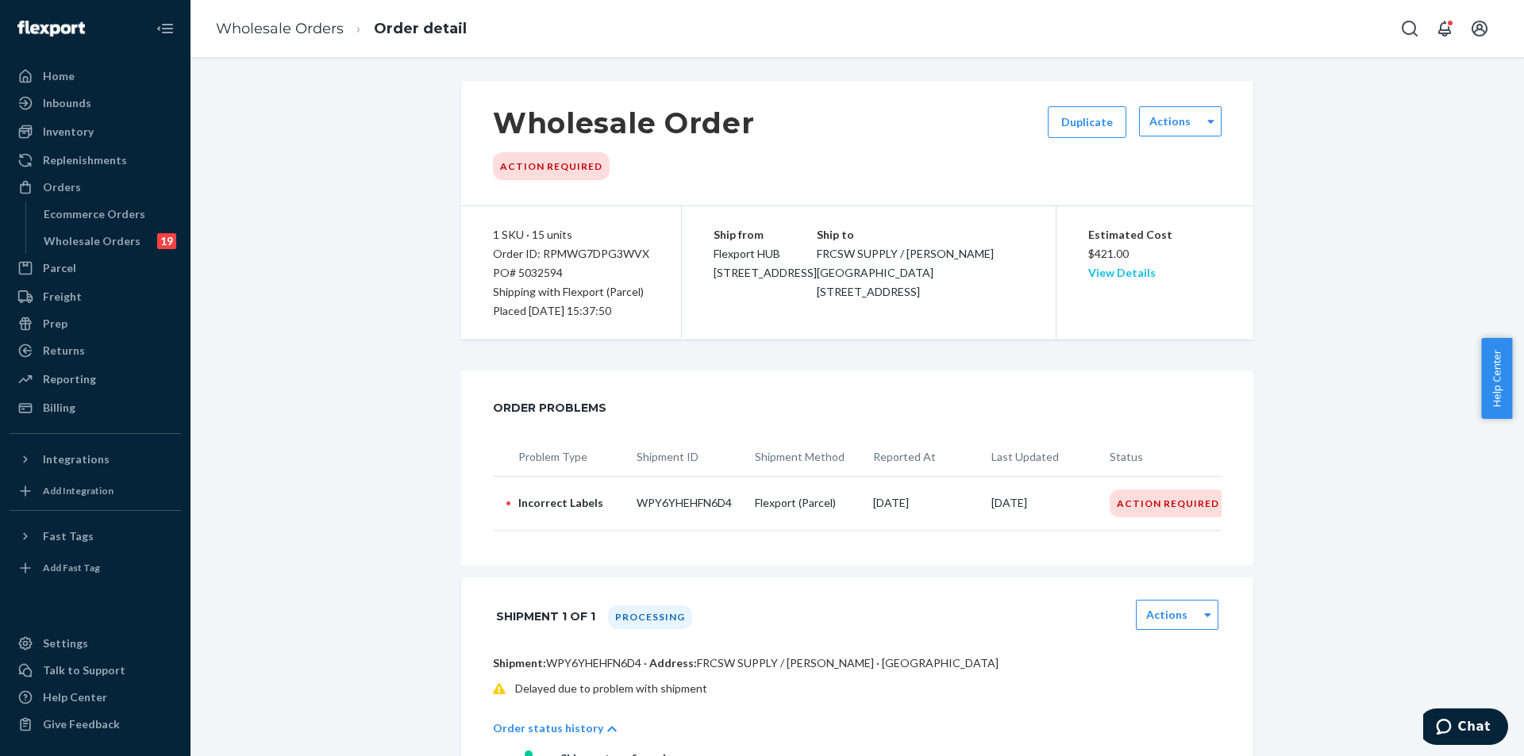
click at [1089, 270] on link "View Details" at bounding box center [1121, 272] width 67 height 13
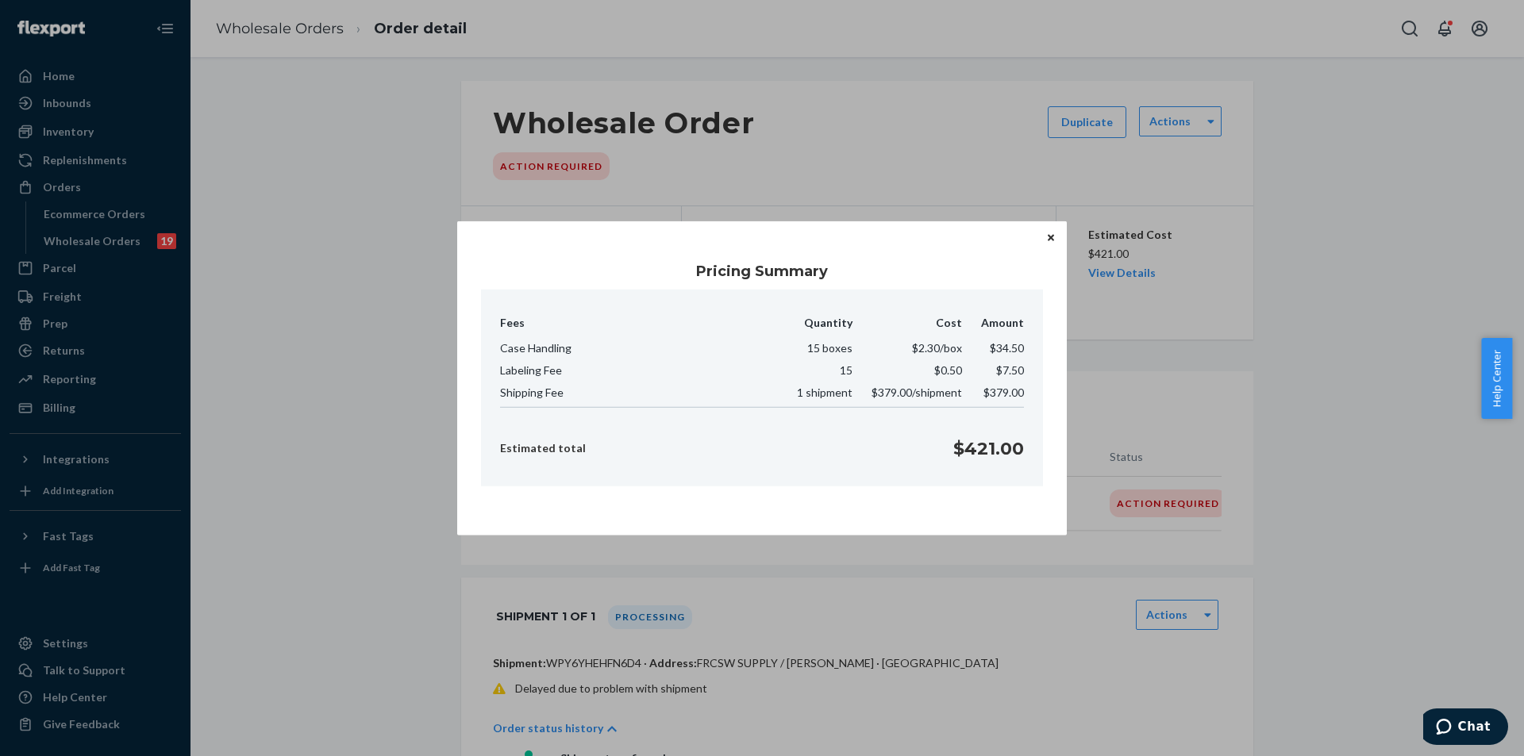
click at [1048, 234] on icon "Close" at bounding box center [1051, 238] width 6 height 10
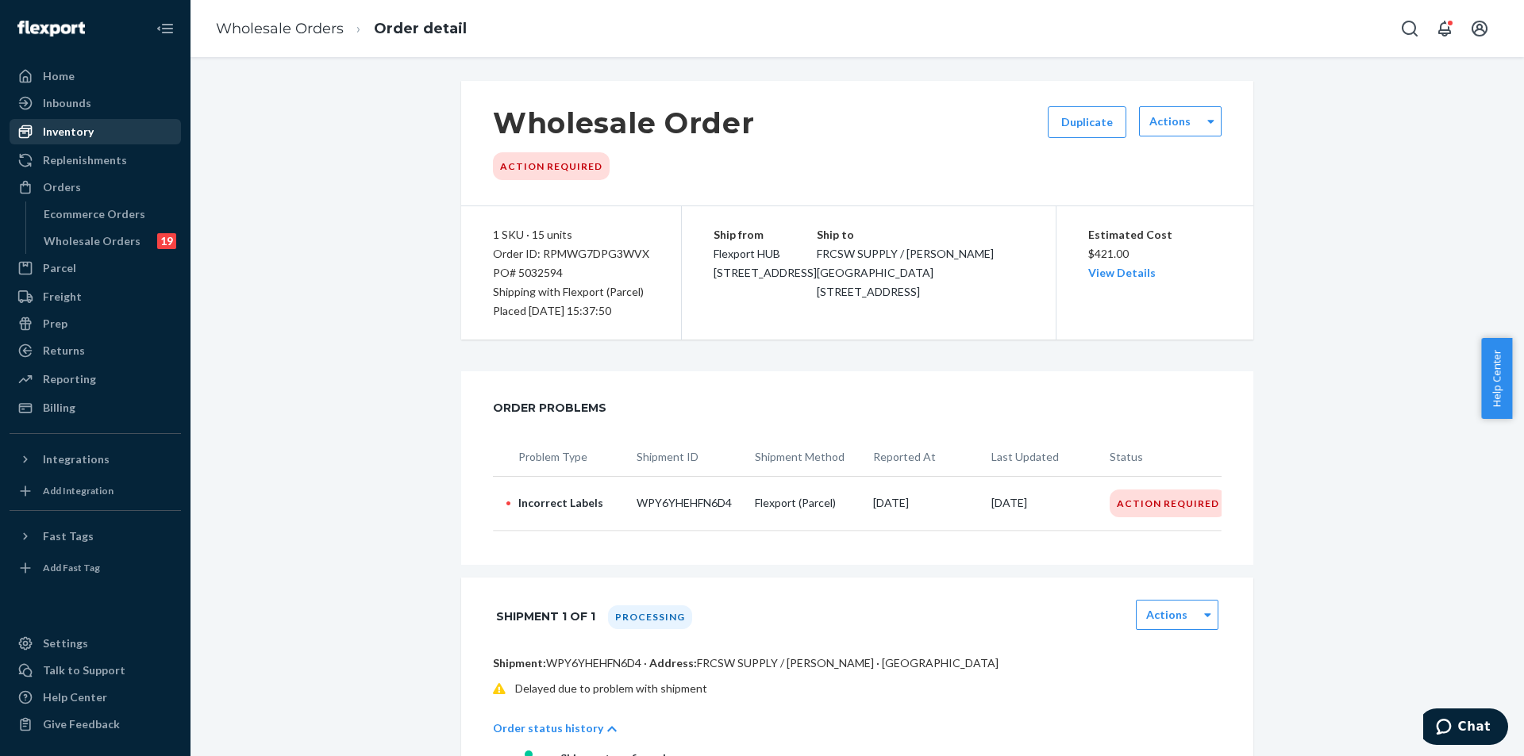
click at [102, 122] on div "Inventory" at bounding box center [95, 132] width 168 height 22
click at [50, 135] on div "Inventory" at bounding box center [68, 132] width 51 height 16
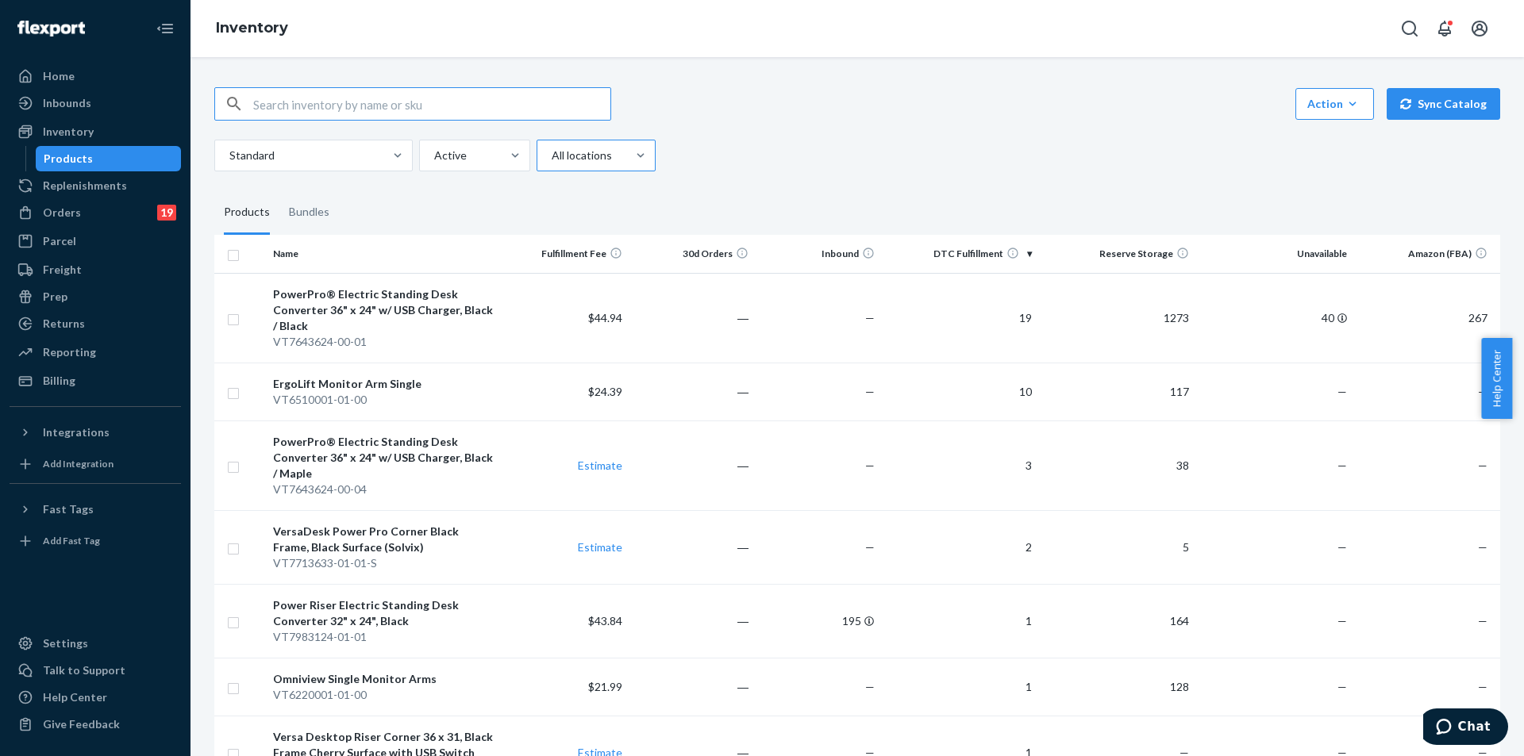
click at [582, 161] on div at bounding box center [594, 155] width 89 height 19
click at [552, 161] on input "All locations" at bounding box center [551, 156] width 2 height 16
click at [572, 238] on div "Ecom Fulfillment" at bounding box center [596, 226] width 113 height 32
click at [552, 163] on input "option Ecom Fulfillment focused, 2 of 4. 4 results available. Use Up and Down t…" at bounding box center [551, 156] width 2 height 16
click at [599, 156] on div at bounding box center [605, 155] width 110 height 19
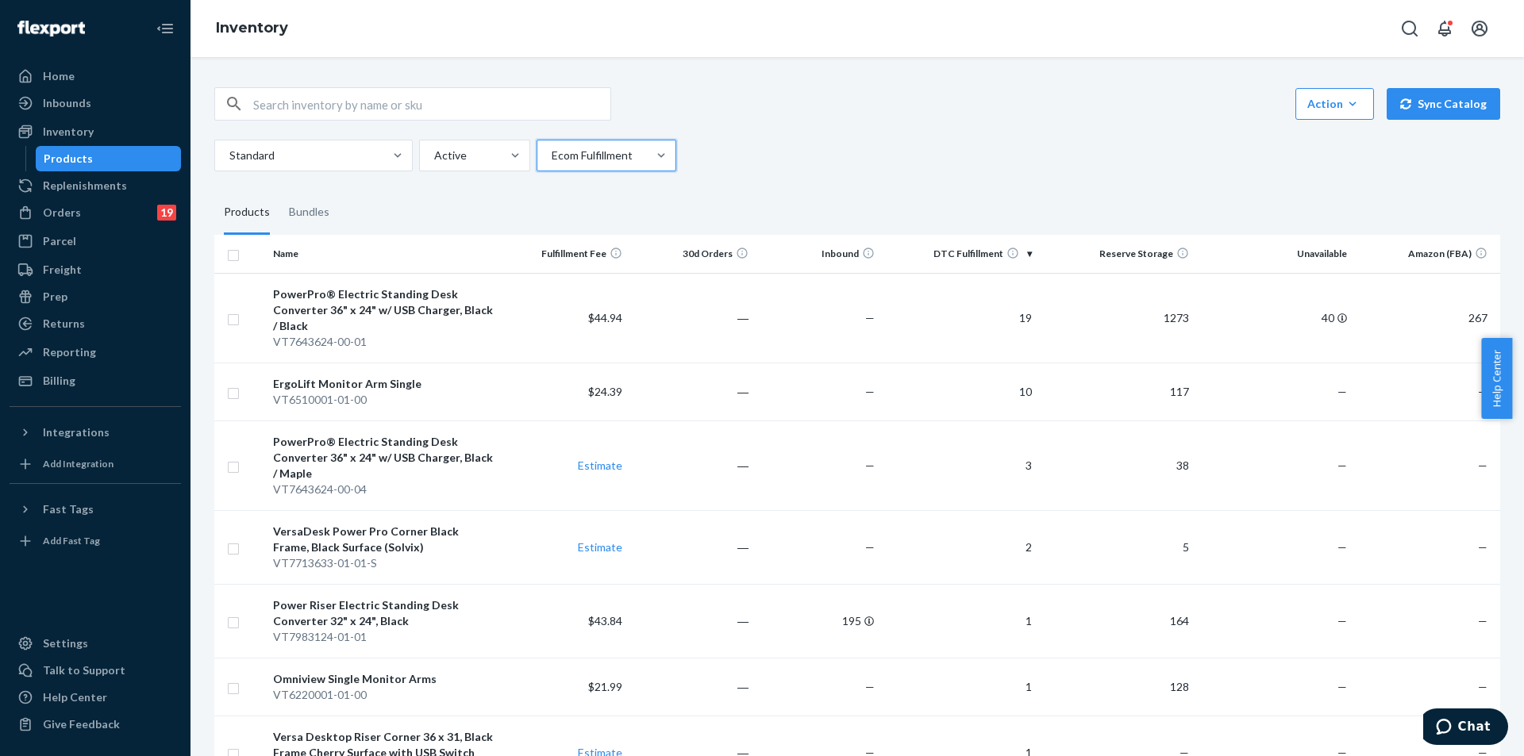
click at [552, 156] on input "option Ecom Fulfillment, selected. 0 results available. Select is focused ,type…" at bounding box center [551, 156] width 2 height 16
click at [597, 256] on div "Reserve Storage" at bounding box center [606, 257] width 133 height 32
click at [552, 163] on input "option Ecom Fulfillment, selected. option Reserve Storage focused, 3 of 4. 4 re…" at bounding box center [551, 156] width 2 height 16
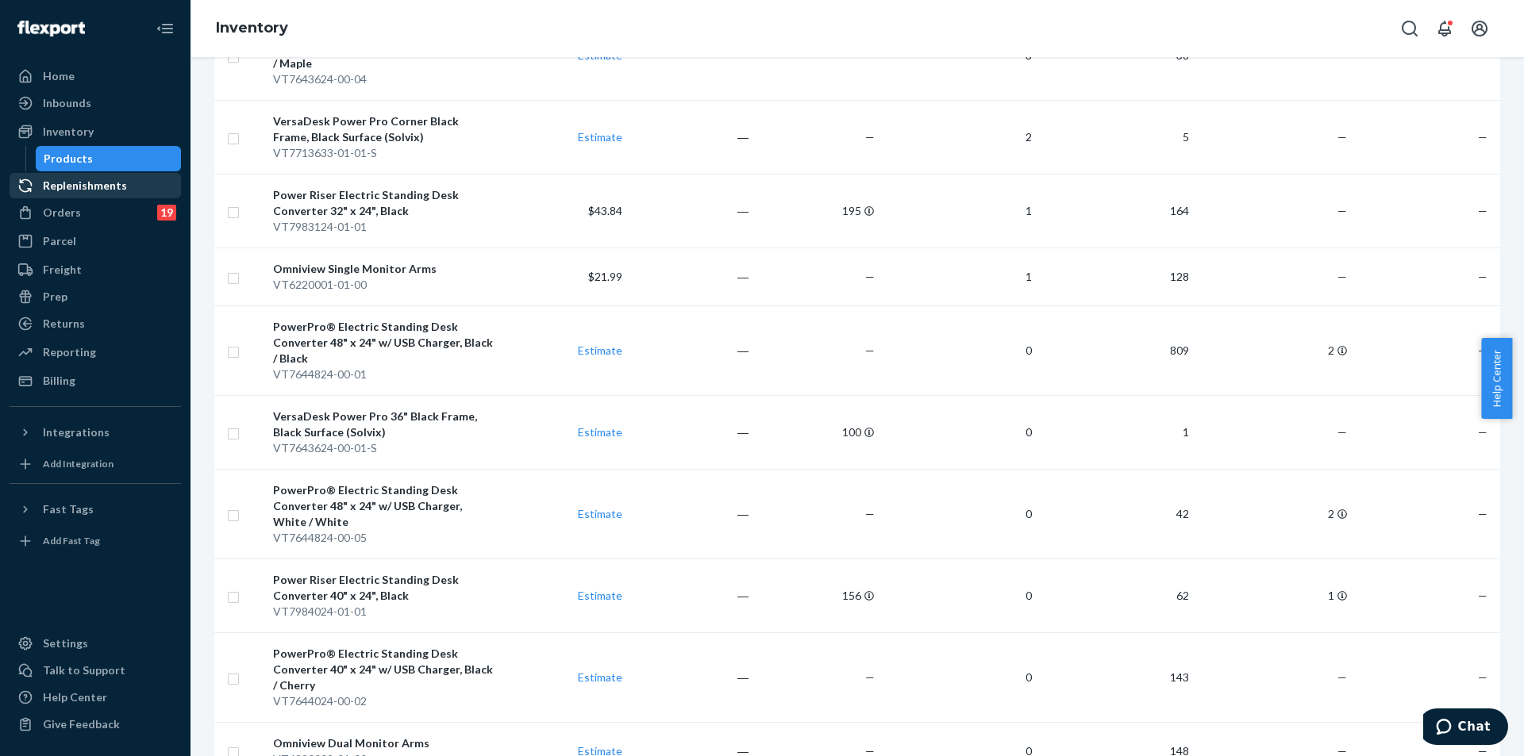
scroll to position [408, 0]
click at [93, 206] on div "Orders 19" at bounding box center [95, 213] width 168 height 22
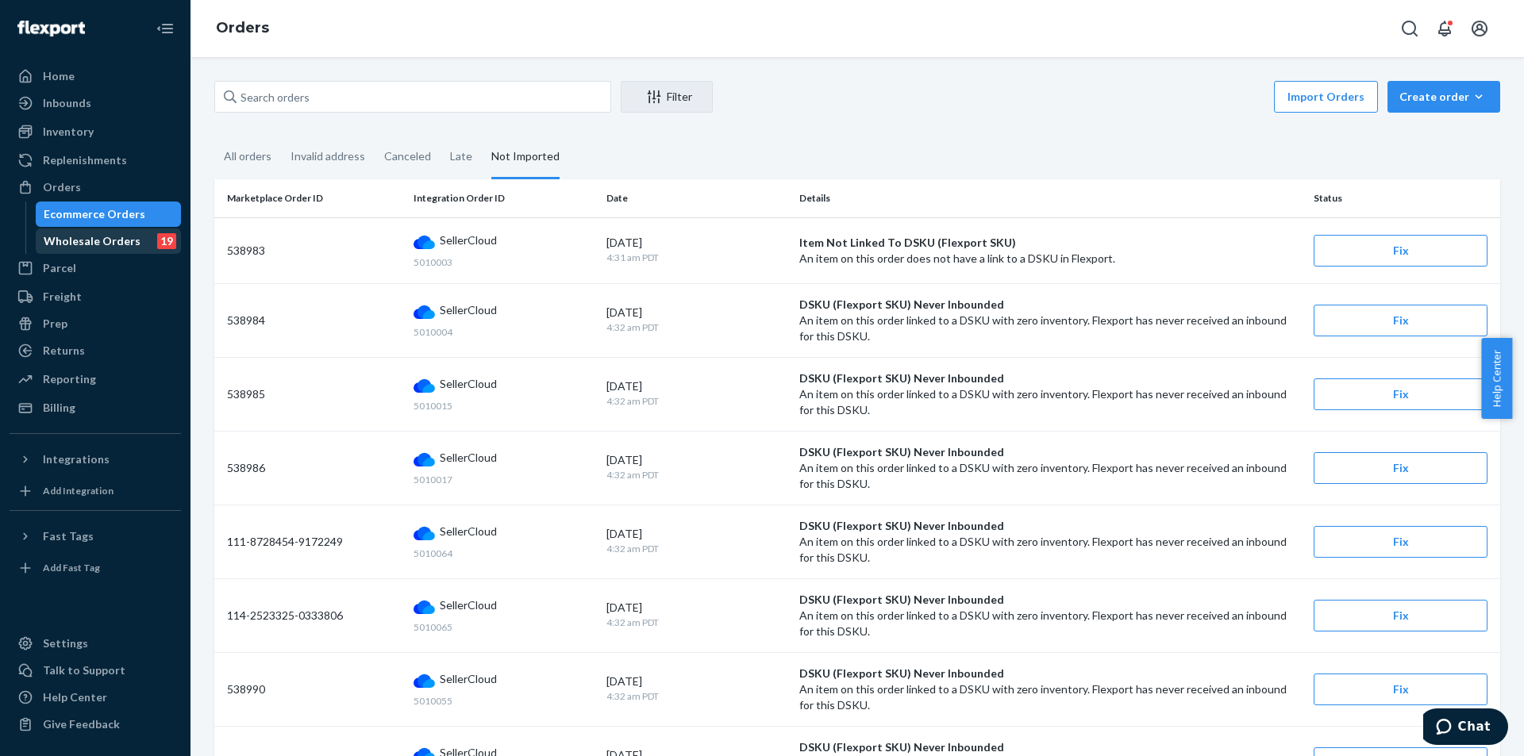
click at [125, 245] on div "Wholesale Orders" at bounding box center [92, 241] width 97 height 16
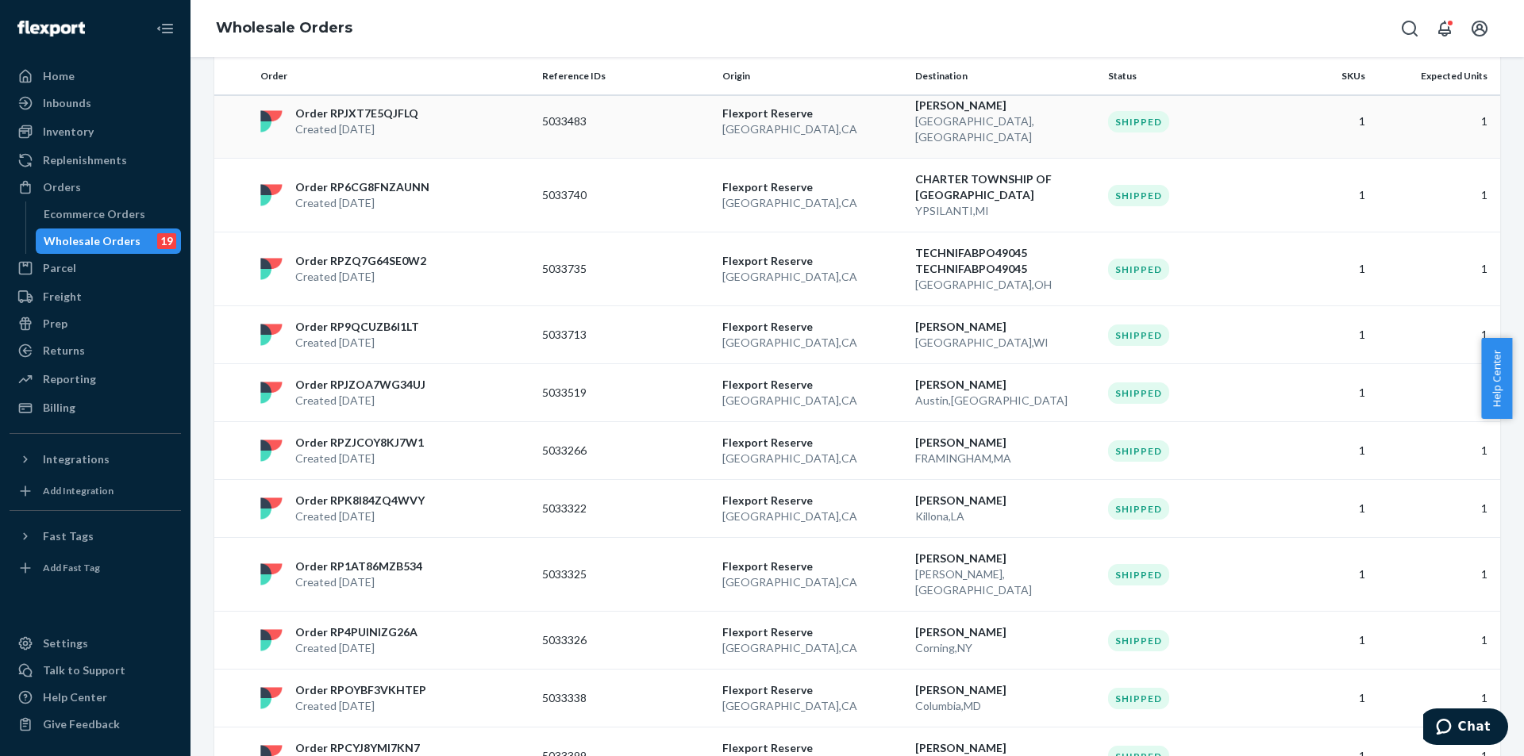
scroll to position [1094, 0]
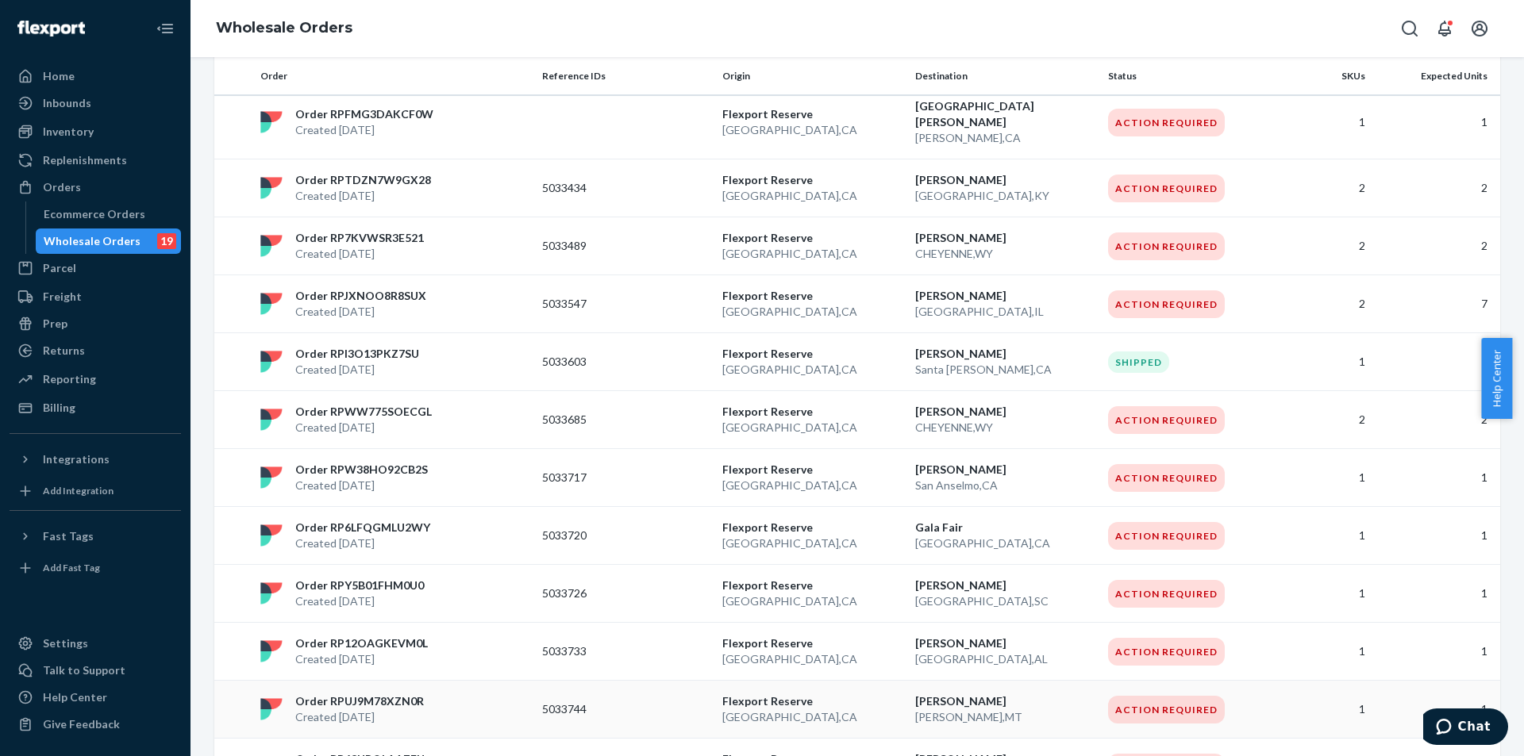
scroll to position [1032, 0]
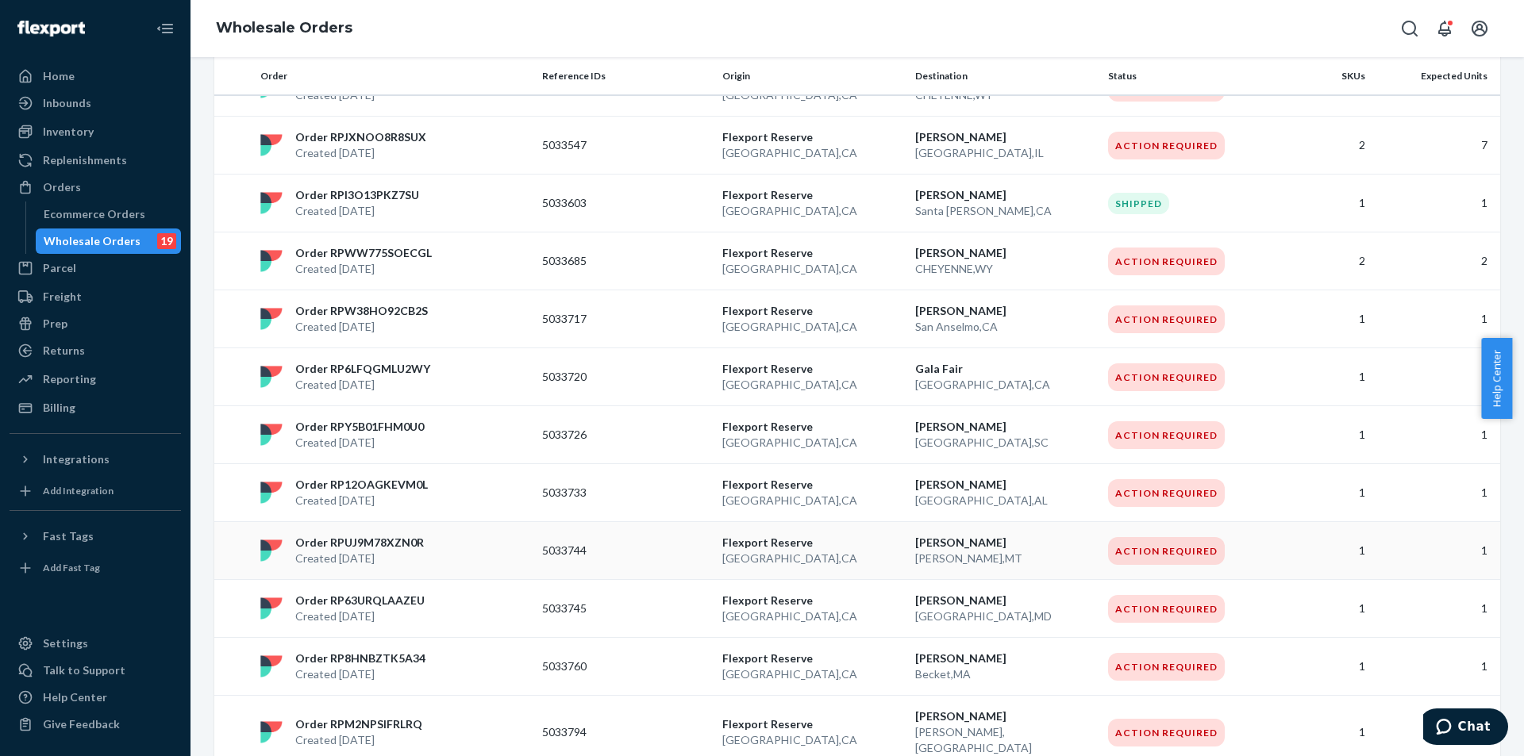
click at [1205, 719] on div "Action Required" at bounding box center [1166, 733] width 117 height 28
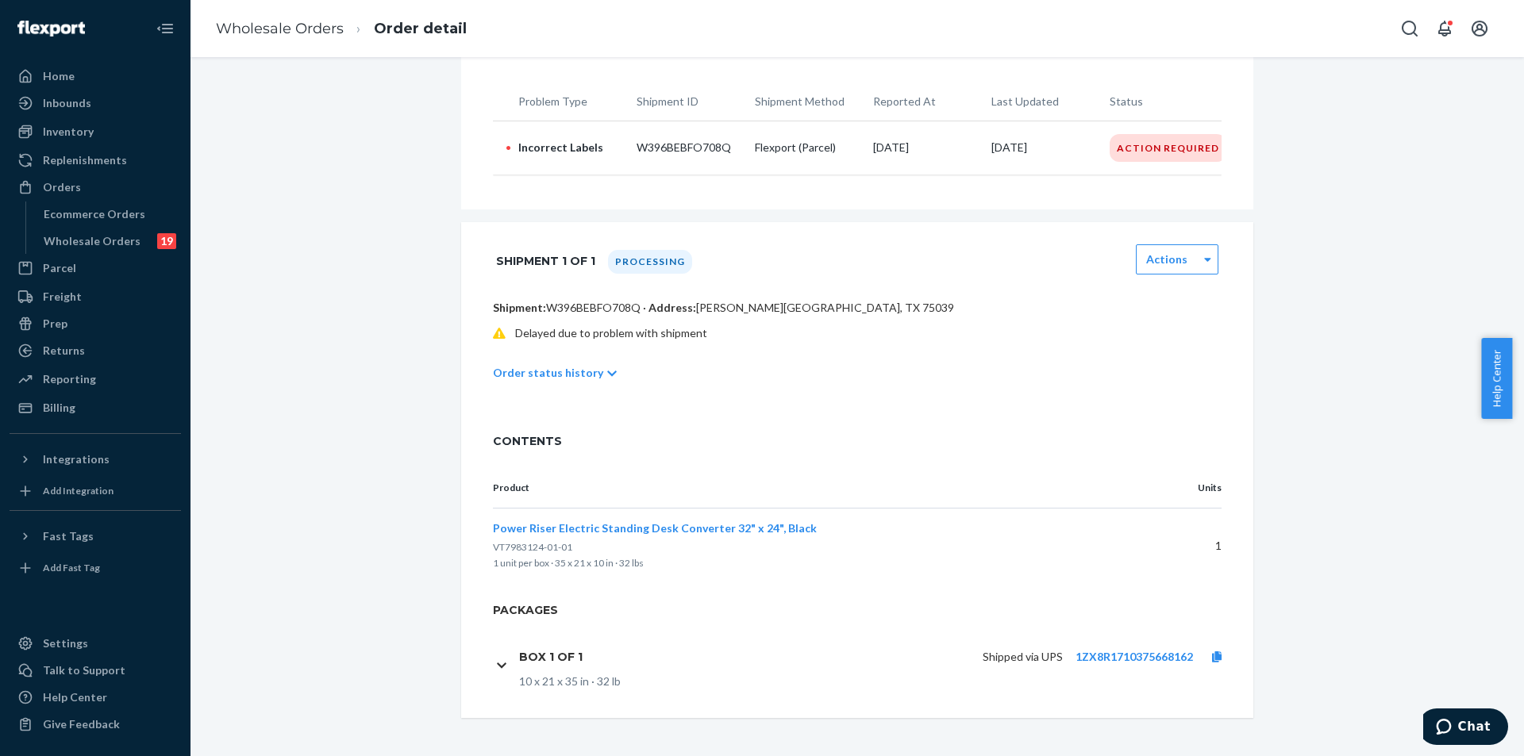
scroll to position [397, 0]
